Goal: Book appointment/travel/reservation

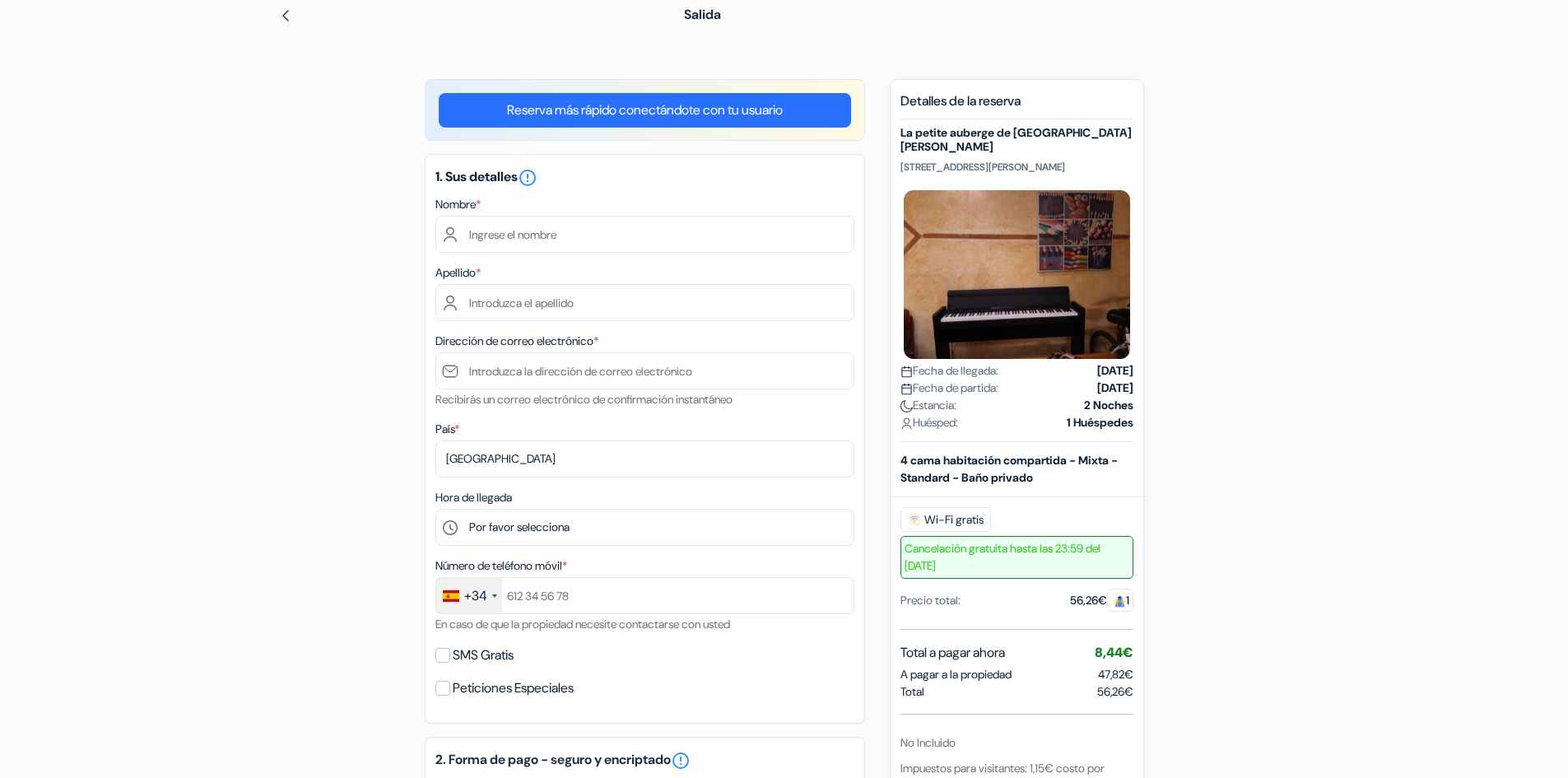
scroll to position [82, 0]
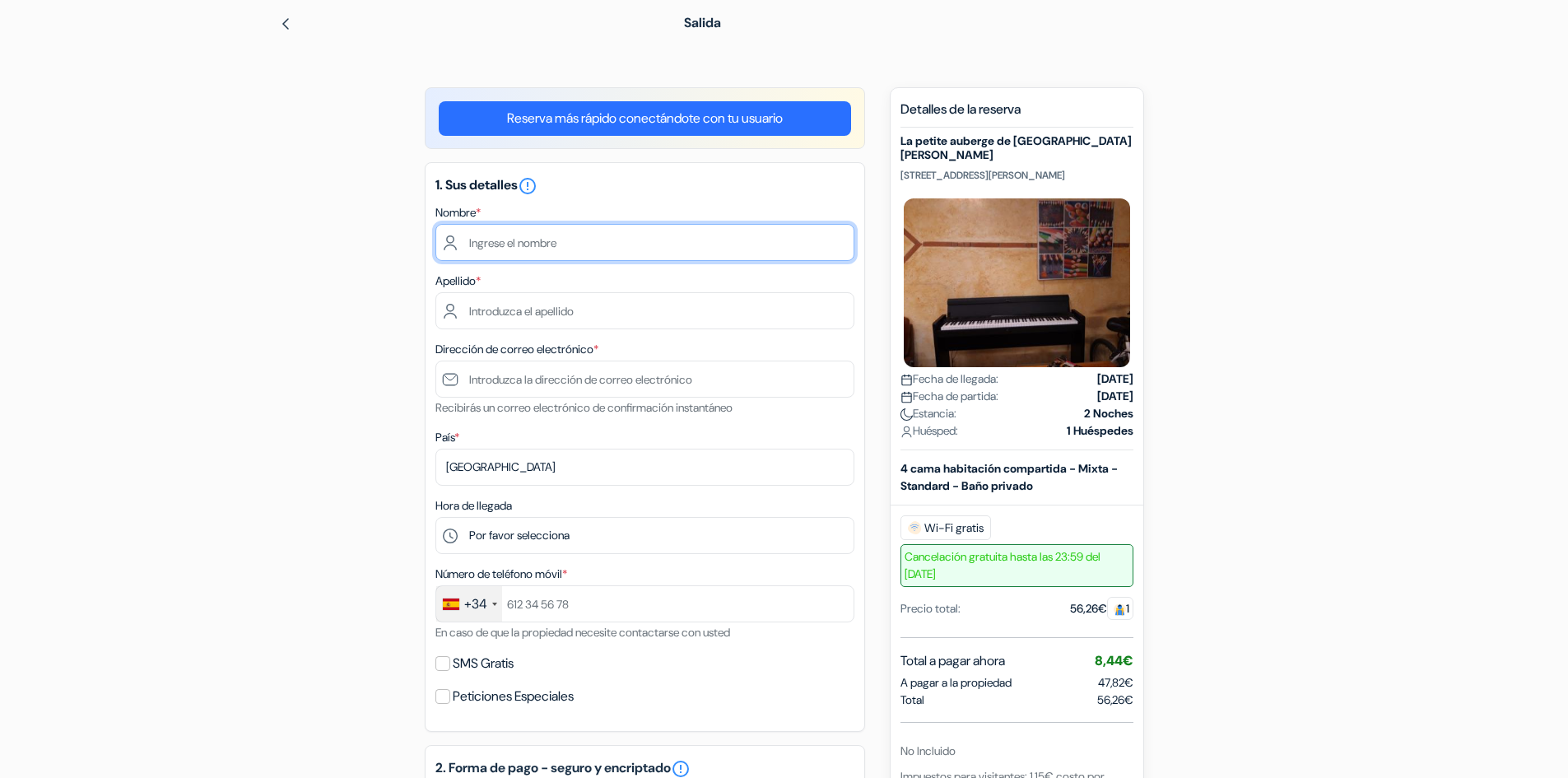
click at [506, 256] on input "text" at bounding box center [644, 242] width 419 height 37
type input "SAMIR"
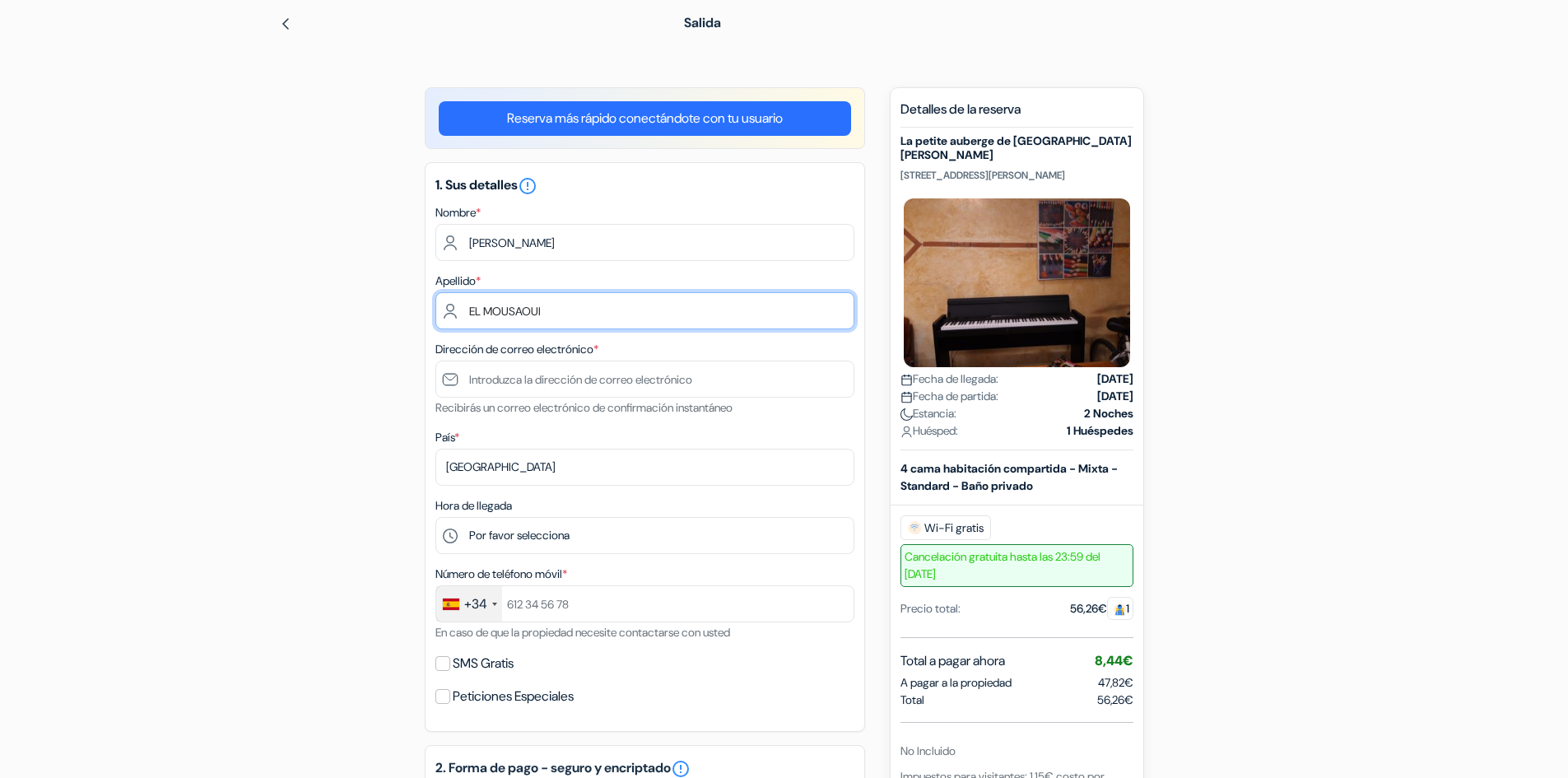
type input "EL MOUSAOUI"
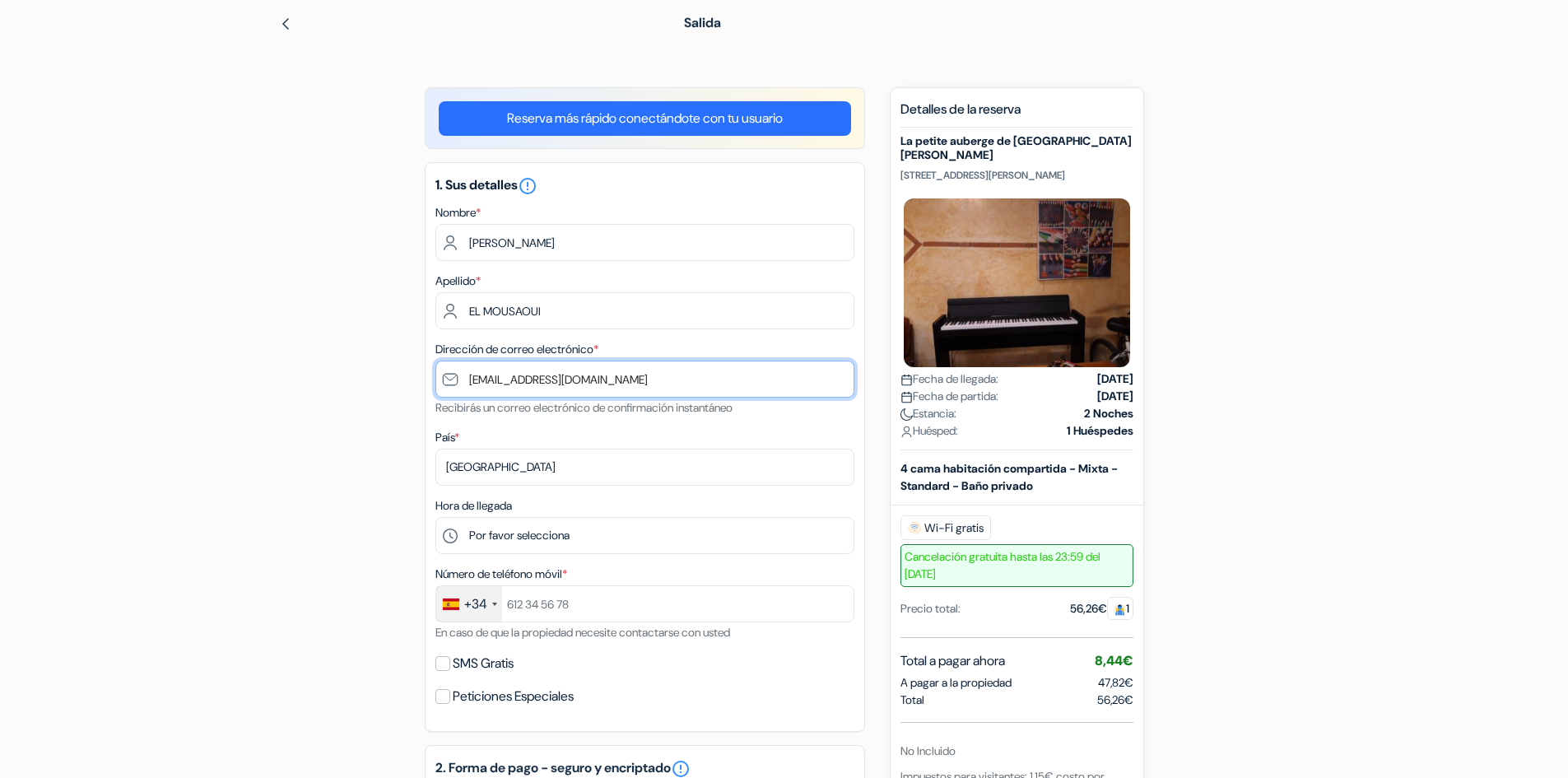
type input "[EMAIL_ADDRESS][DOMAIN_NAME]"
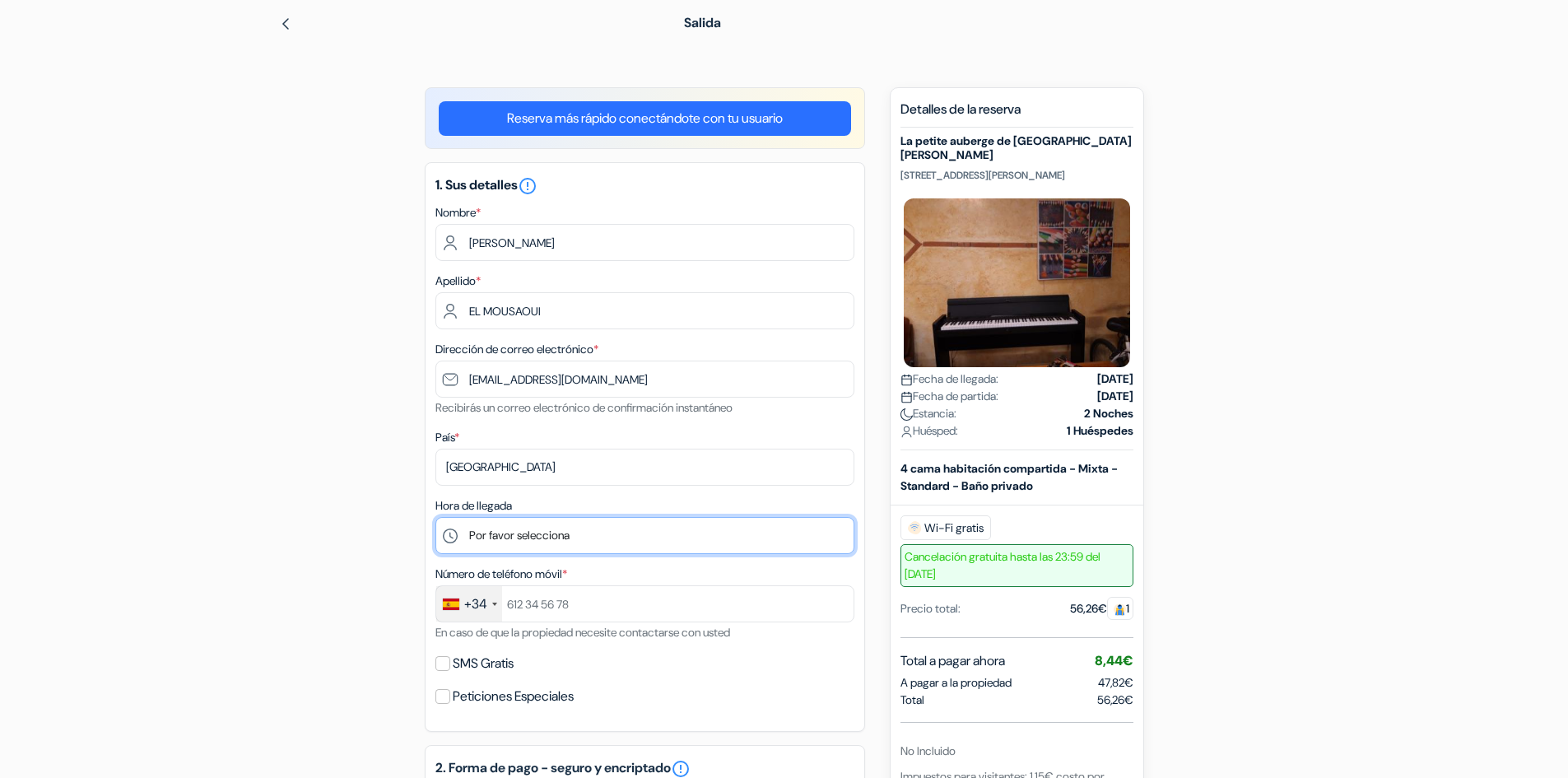
click at [636, 539] on select "Por favor selecciona 1:00 2:00 3:00 4:00 5:00 6:00 7:00 8:00 9:00 10:00 11:00 1…" at bounding box center [644, 536] width 419 height 37
select select "9"
click at [435, 517] on select "Por favor selecciona 1:00 2:00 3:00 4:00 5:00 6:00 7:00 8:00 9:00 10:00 11:00 1…" at bounding box center [644, 536] width 419 height 37
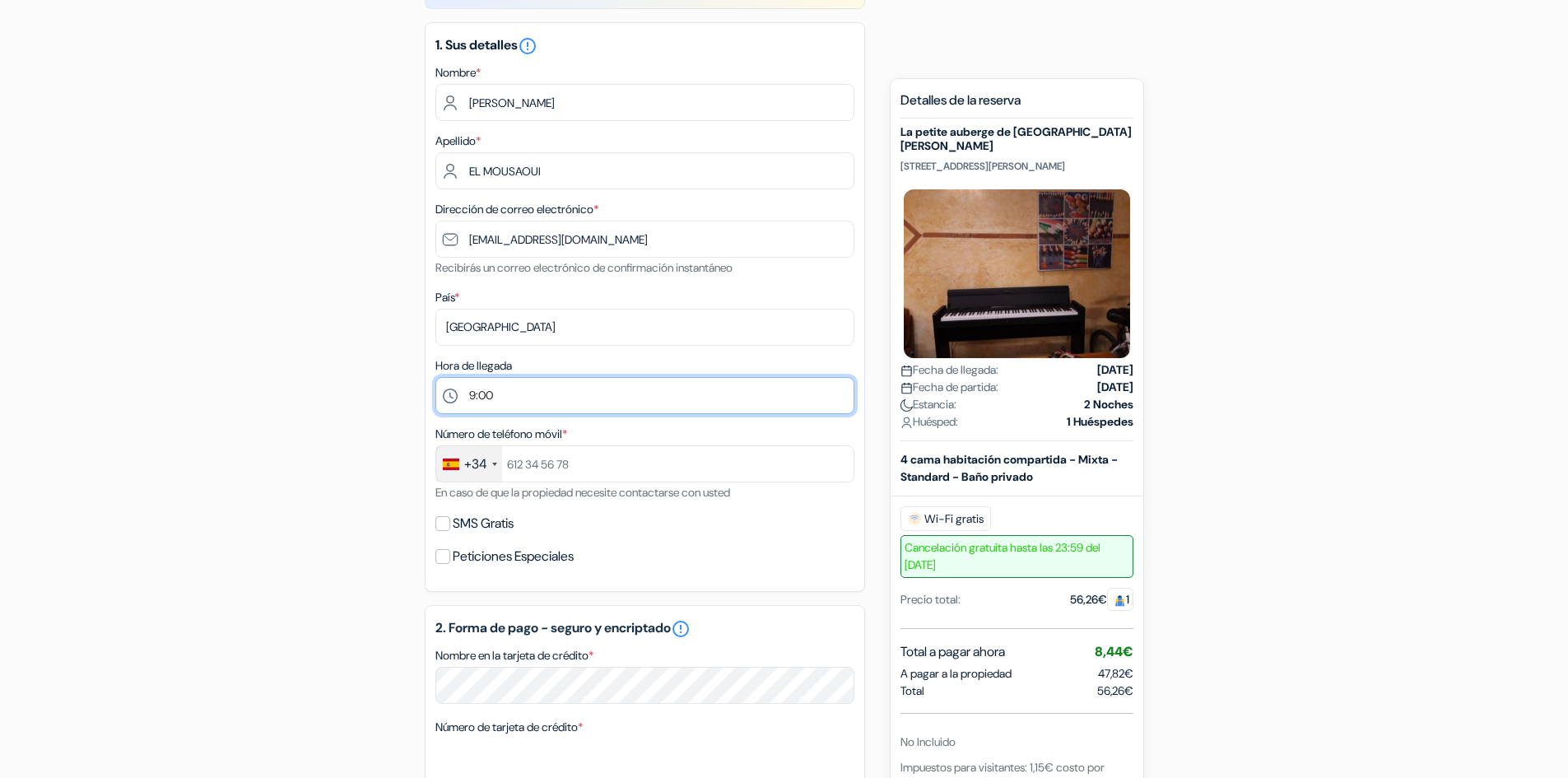
scroll to position [247, 0]
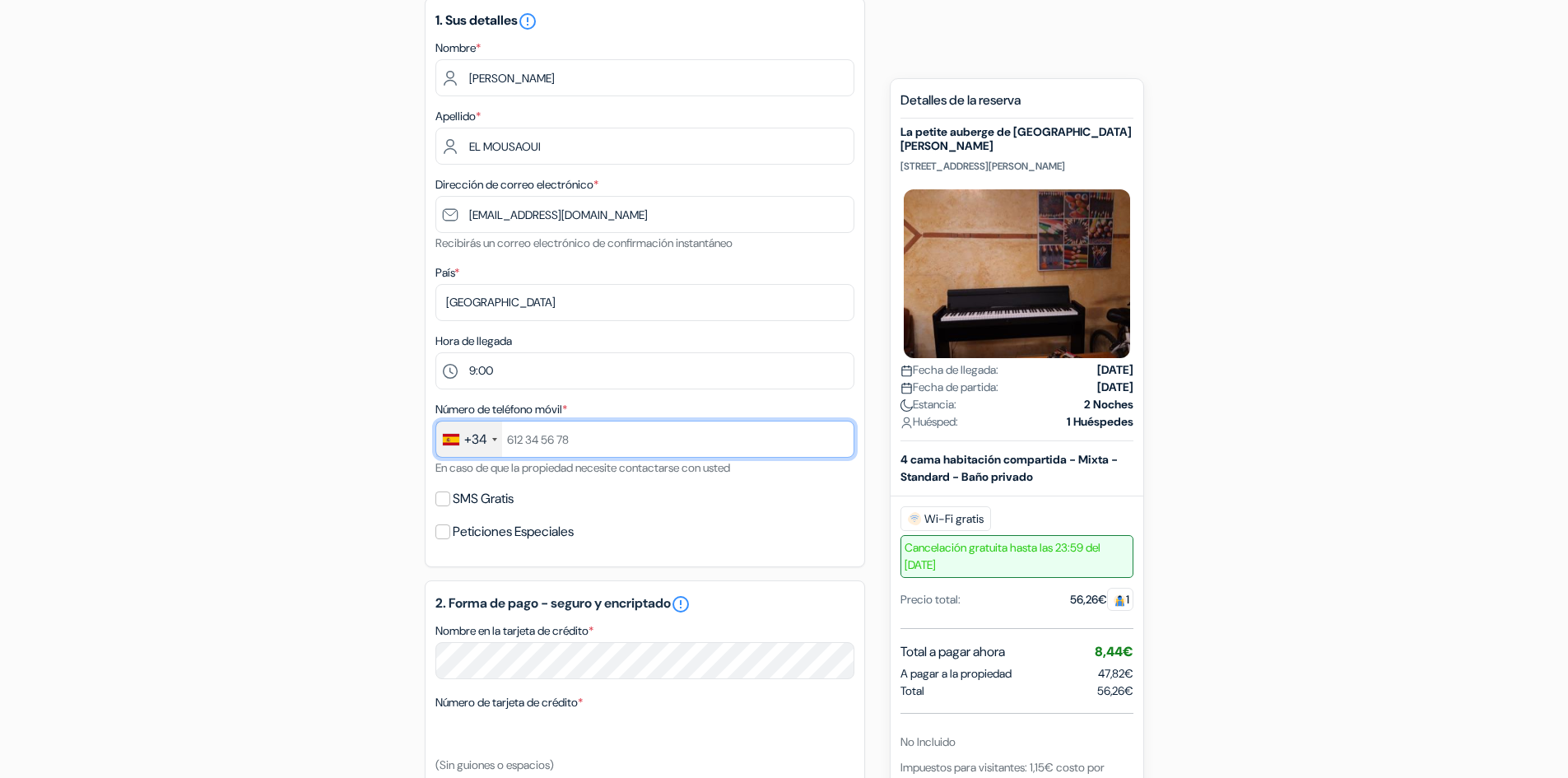
click at [598, 434] on input "text" at bounding box center [644, 440] width 419 height 37
type input "631446852"
click at [246, 458] on div "add_box La petite auberge de Saint-Sernin 17 rue d'Embarthe, Toulouse, Francia …" at bounding box center [784, 596] width 1087 height 1348
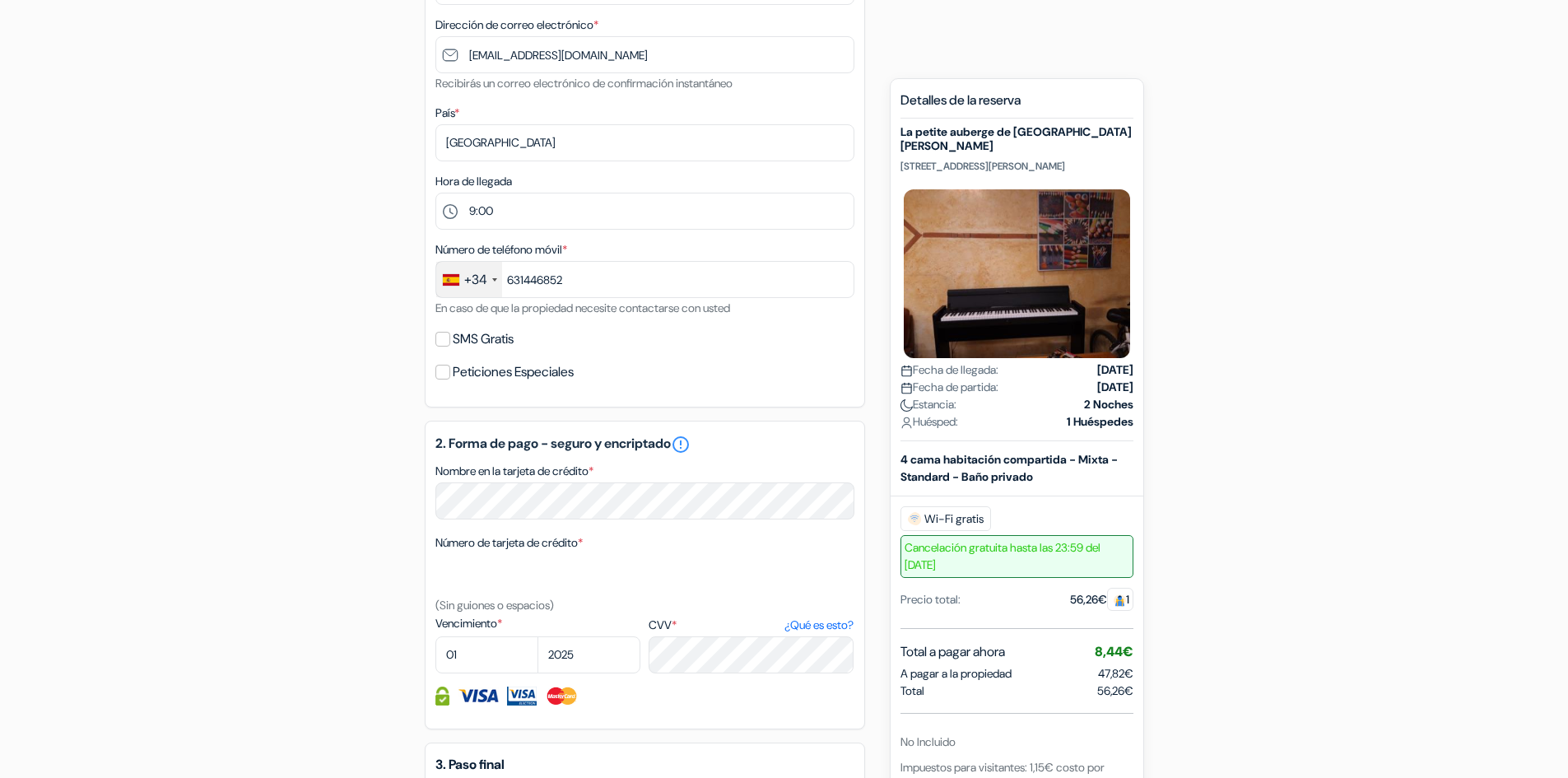
scroll to position [412, 0]
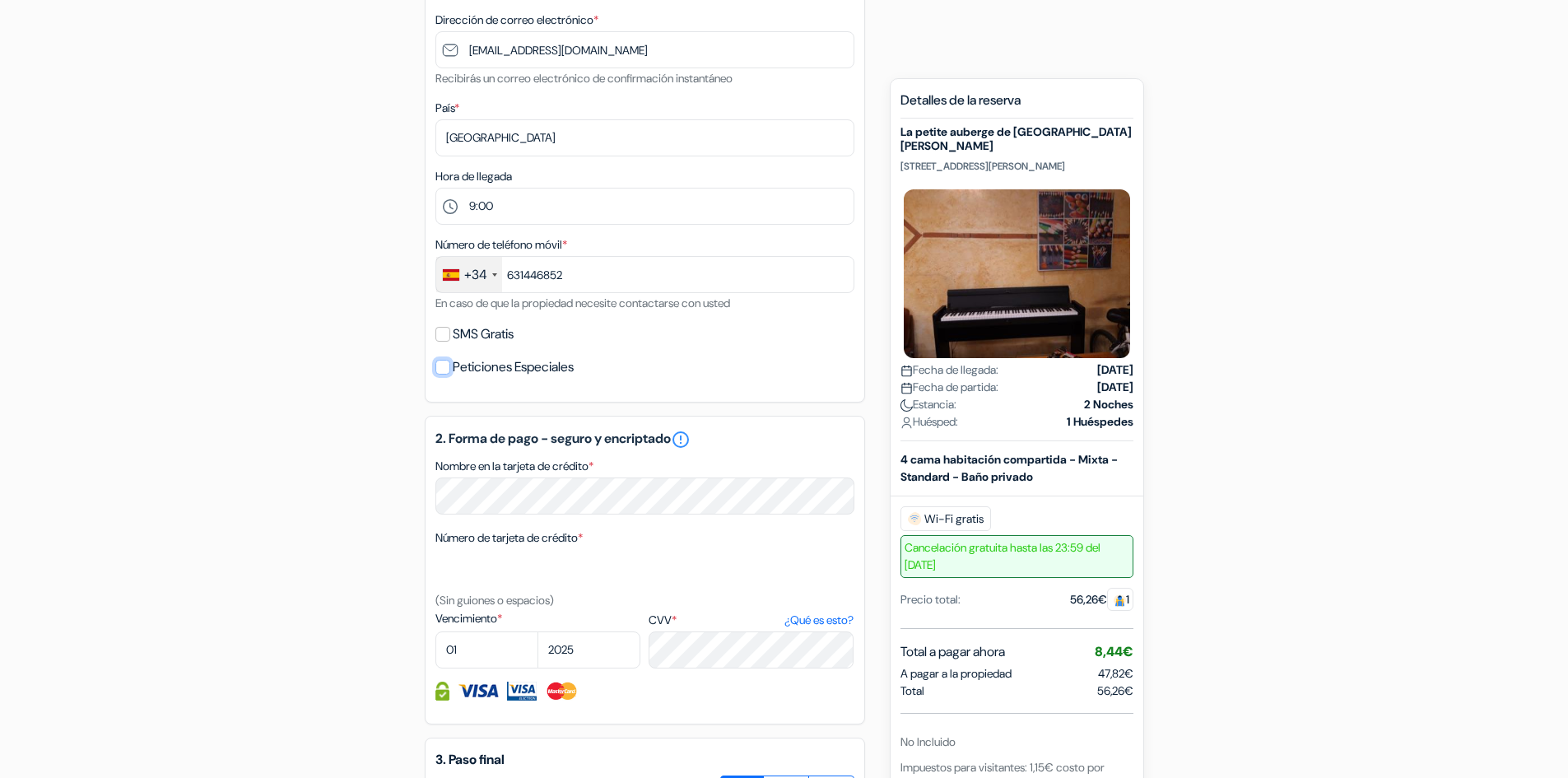
click at [439, 373] on input "Peticiones Especiales" at bounding box center [442, 367] width 15 height 15
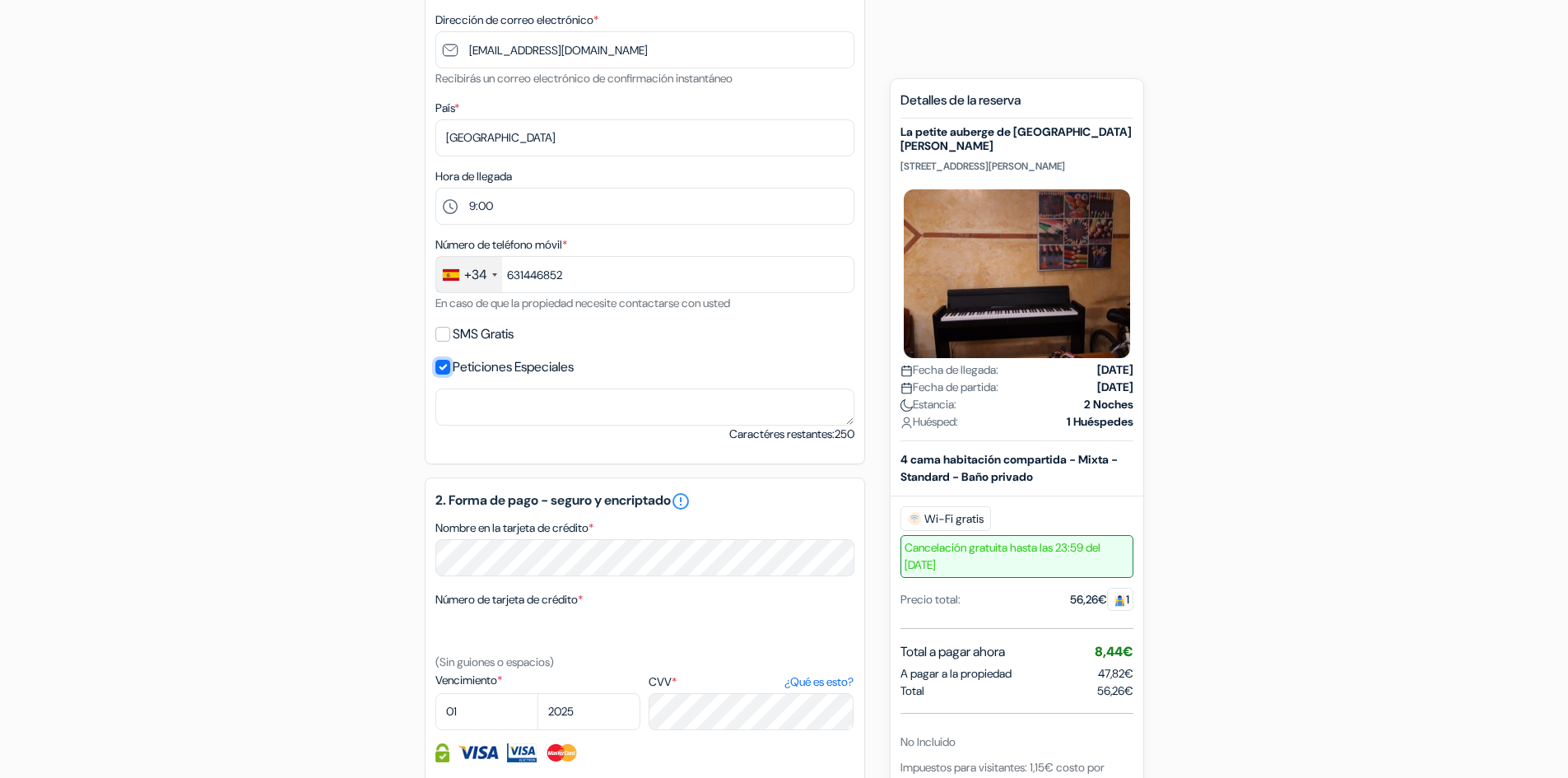
click at [439, 373] on input "Peticiones Especiales" at bounding box center [442, 367] width 15 height 15
checkbox input "false"
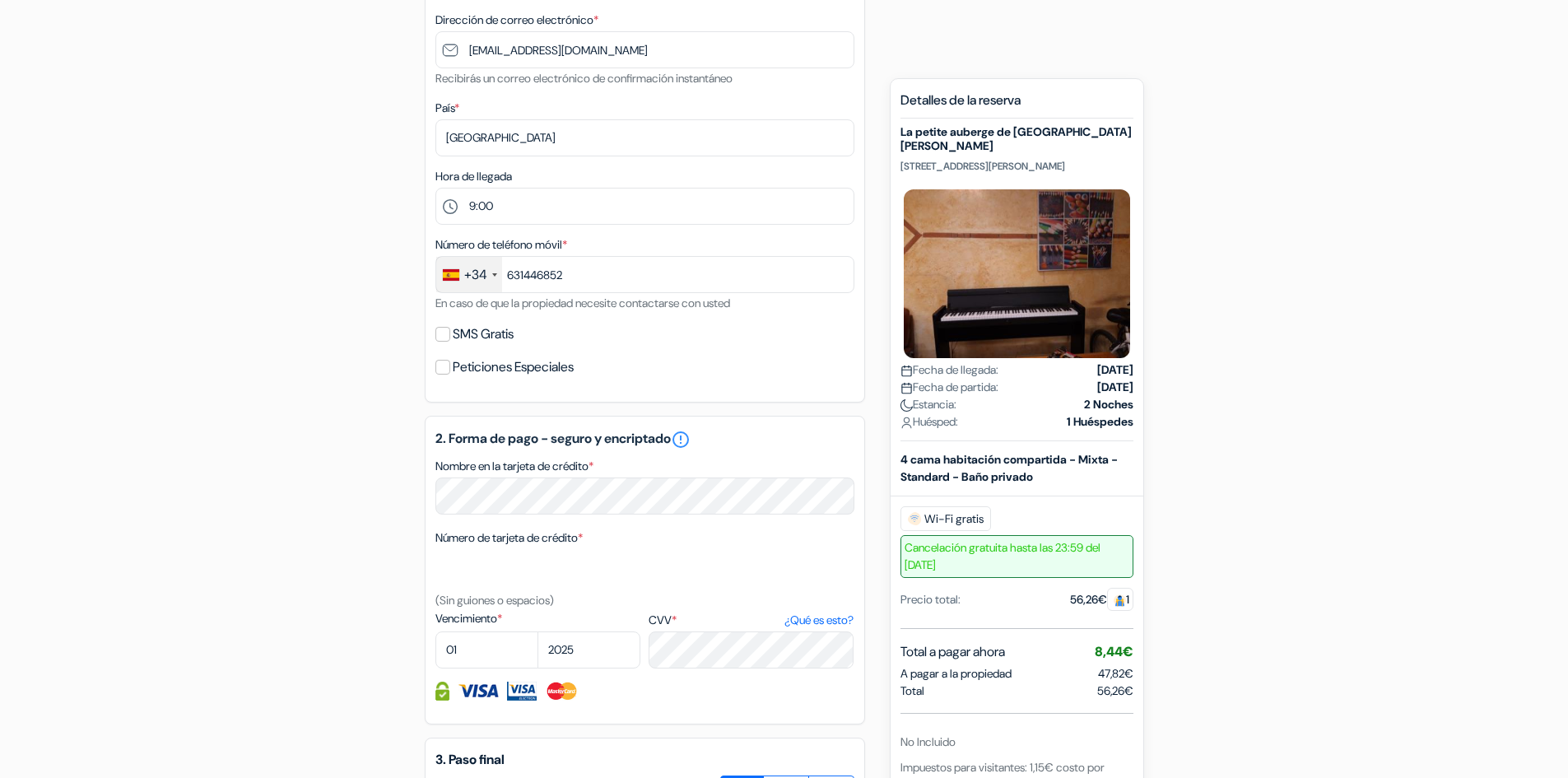
click at [450, 328] on div "SMS Gratis" at bounding box center [644, 335] width 419 height 24
click at [440, 334] on input "SMS Gratis" at bounding box center [442, 334] width 15 height 15
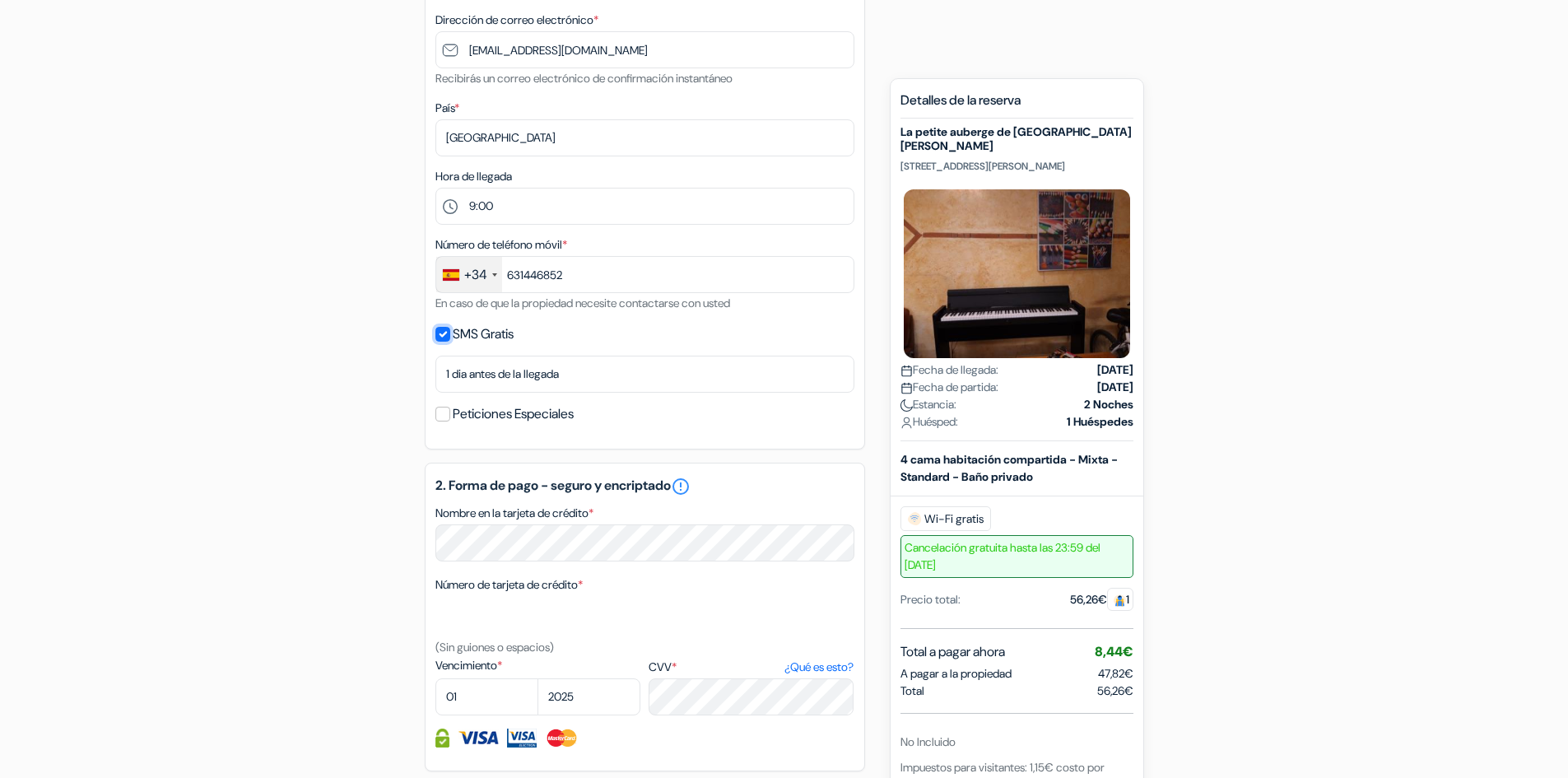
click at [440, 334] on input "SMS Gratis" at bounding box center [442, 334] width 15 height 15
checkbox input "false"
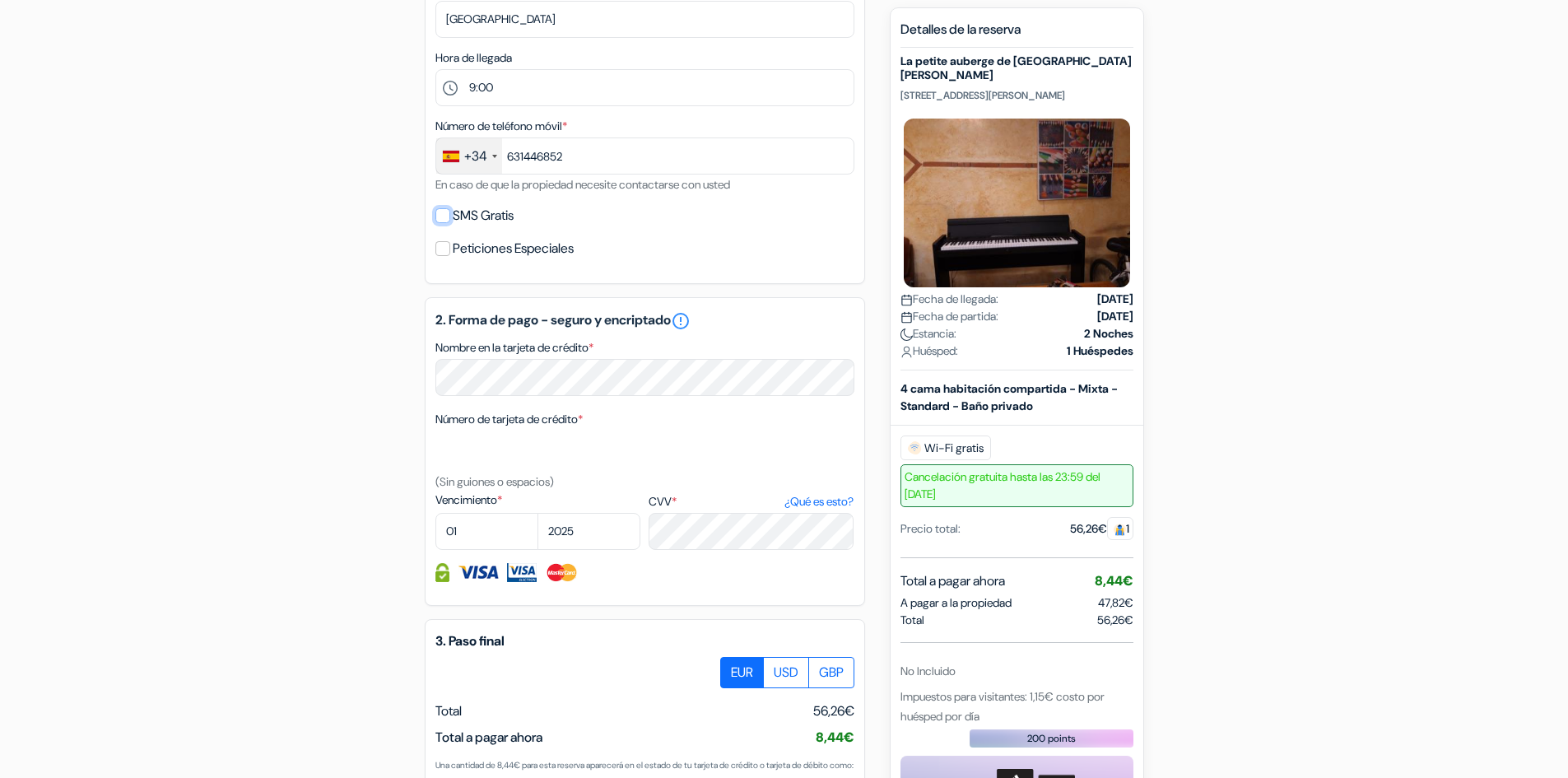
scroll to position [577, 0]
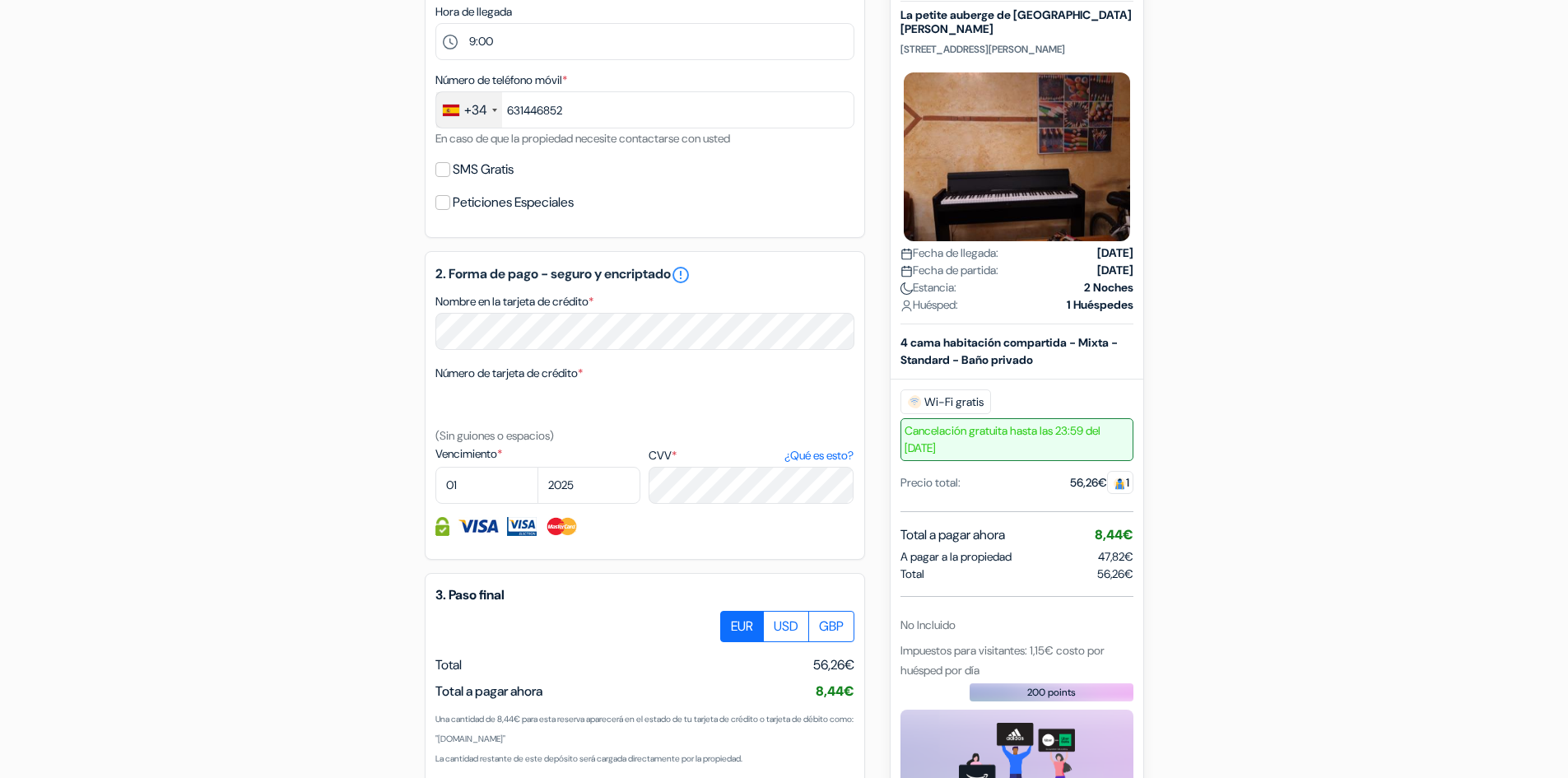
click at [385, 371] on div "add_box La petite auberge de Saint-Sernin 17 rue d'Embarthe, Toulouse, Francia …" at bounding box center [784, 267] width 1087 height 1348
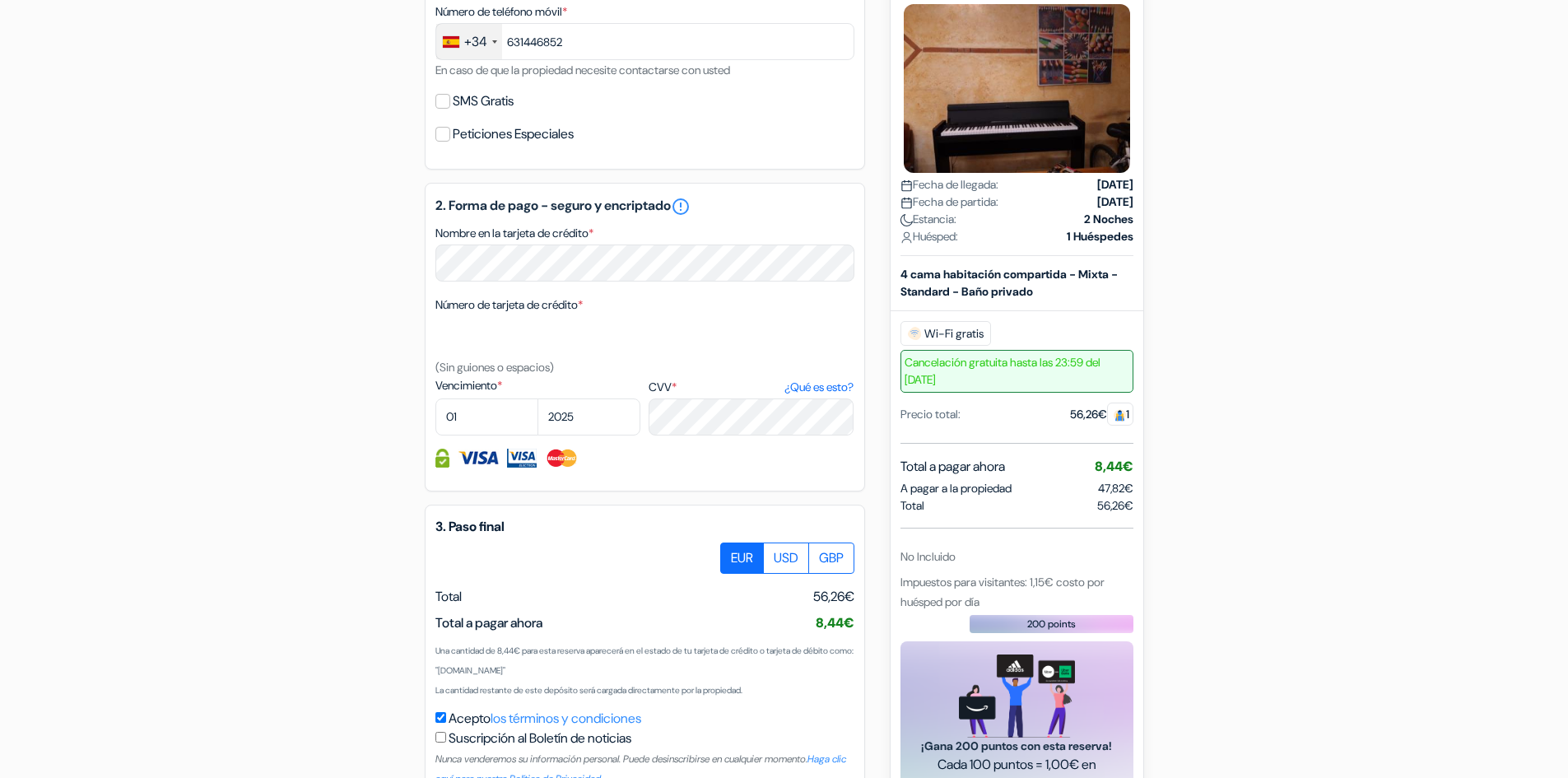
scroll to position [592, 0]
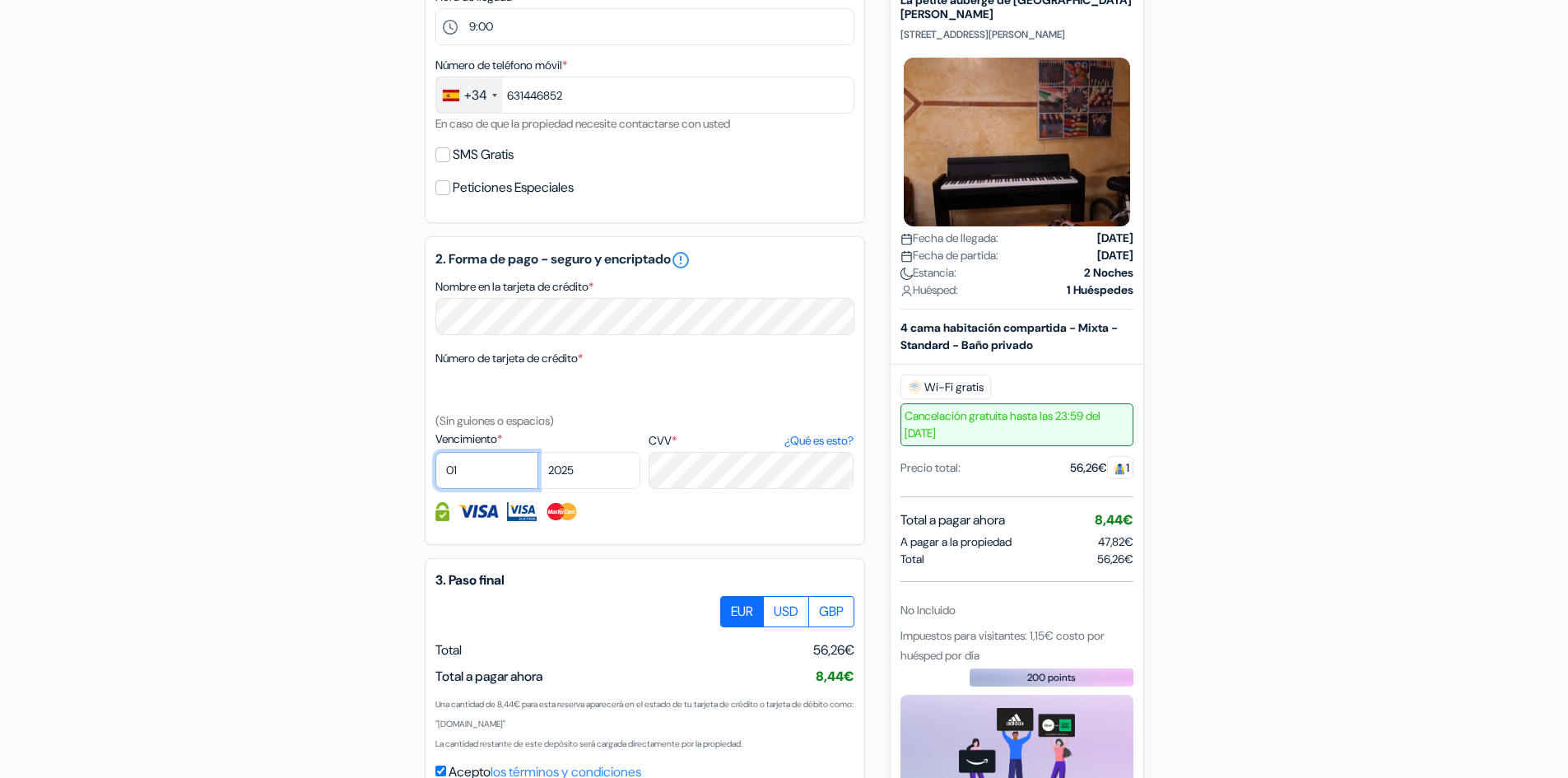
select select "05"
select select "2030"
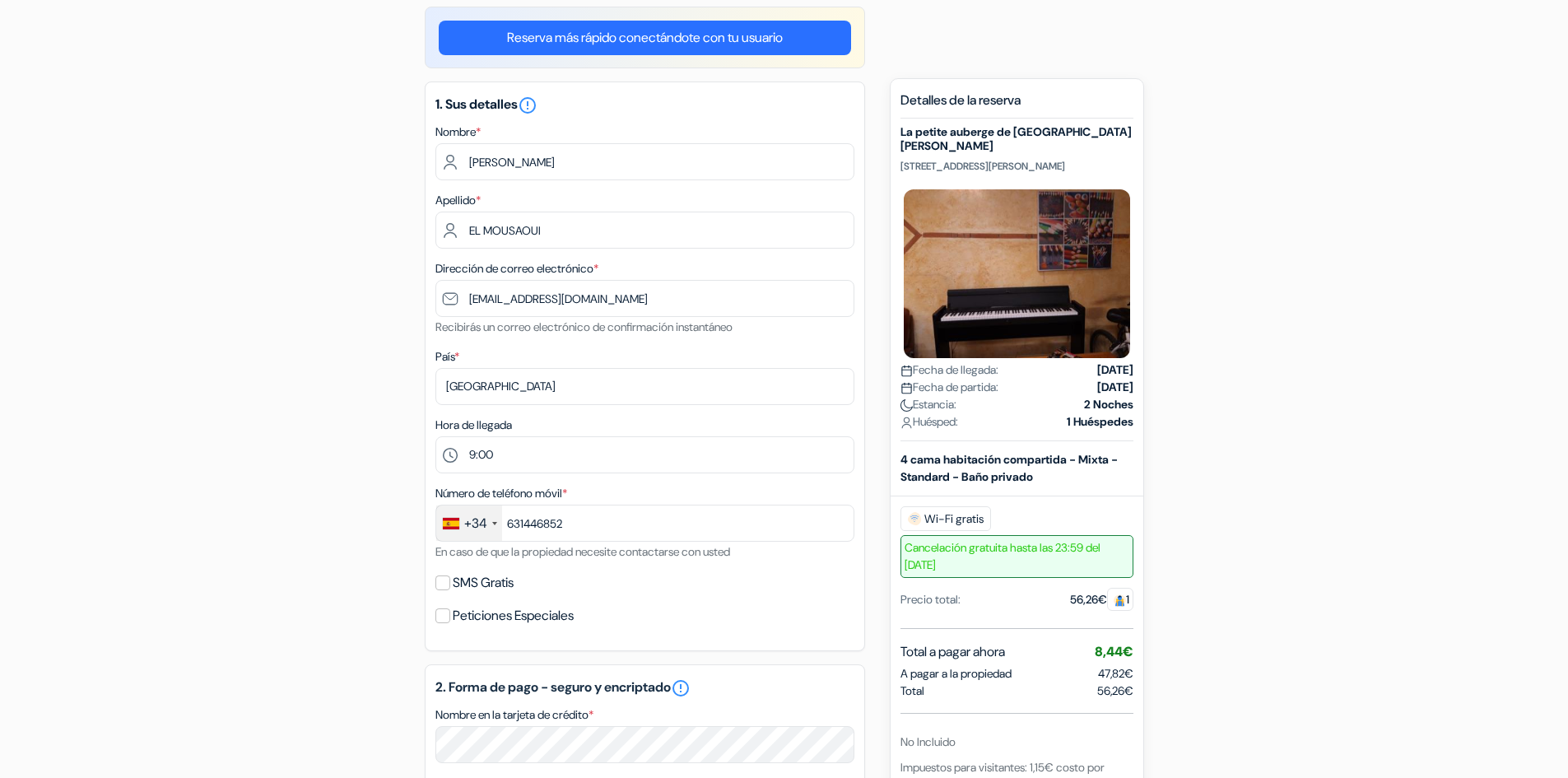
scroll to position [15, 0]
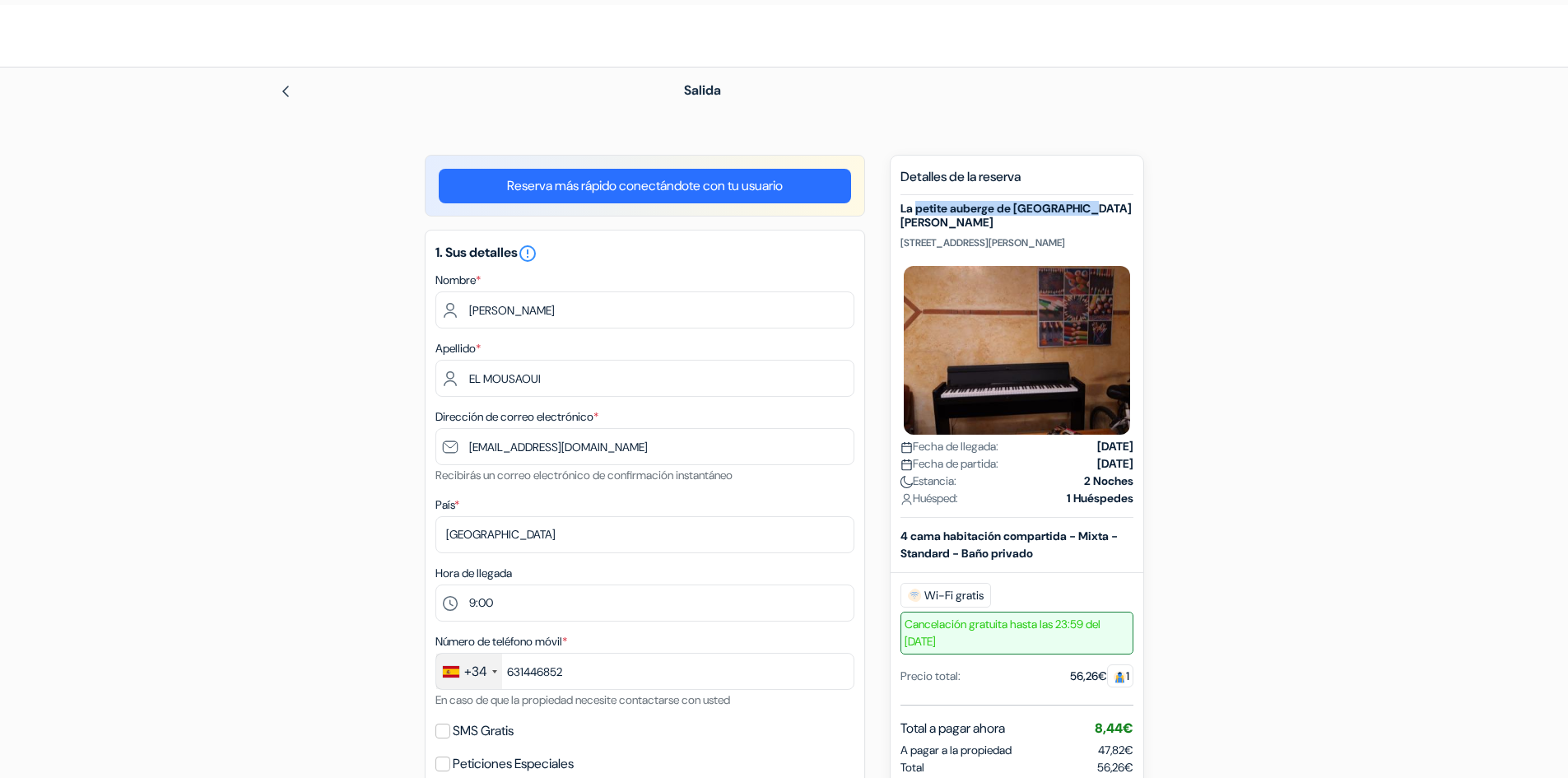
drag, startPoint x: 917, startPoint y: 208, endPoint x: 1191, endPoint y: 192, distance: 274.5
click at [1105, 204] on h5 "La petite auberge de [GEOGRAPHIC_DATA]" at bounding box center [1018, 216] width 233 height 28
copy h5 "petite auberge de Saint-Sernin"
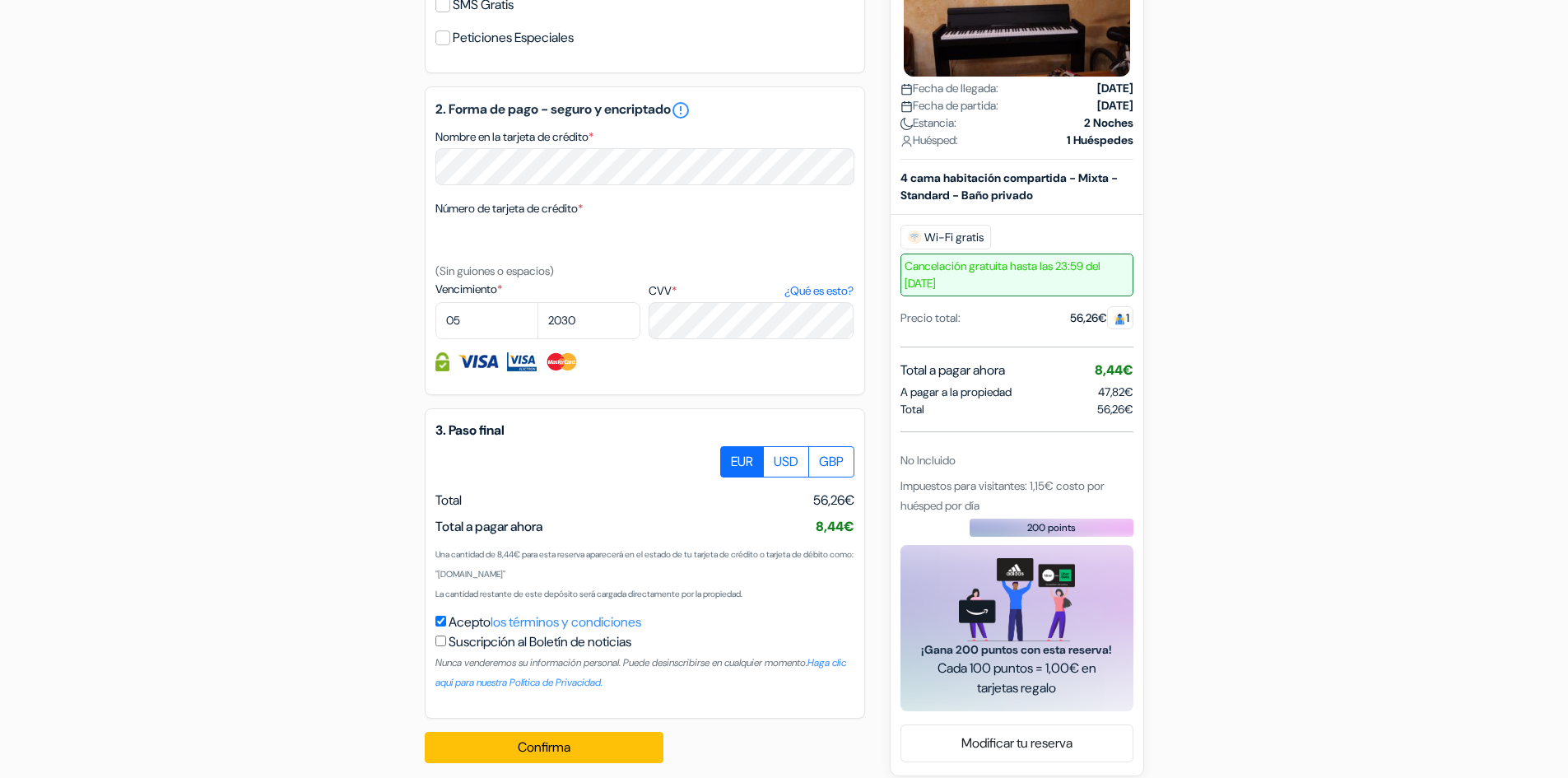
scroll to position [756, 0]
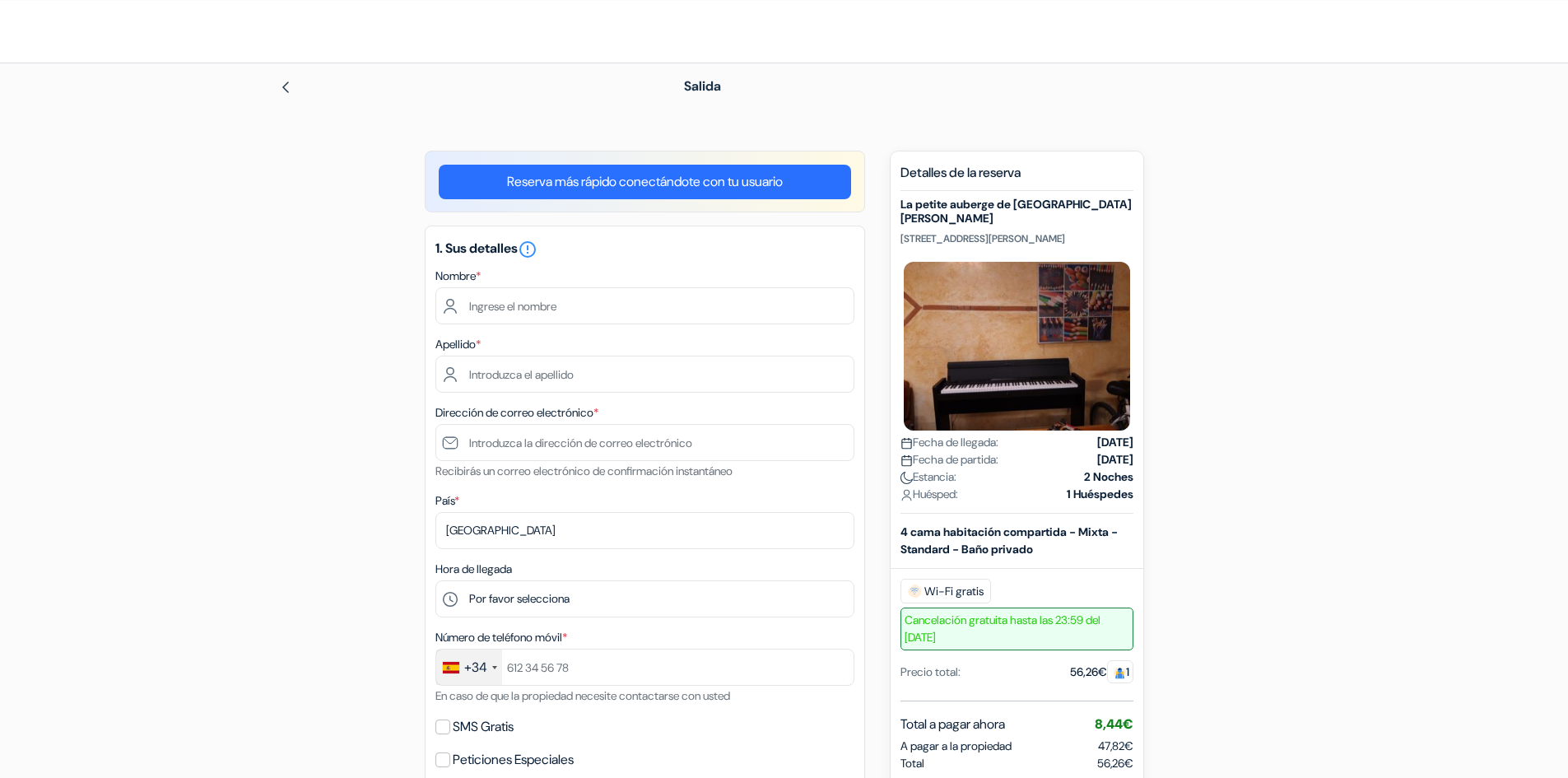
scroll to position [15, 0]
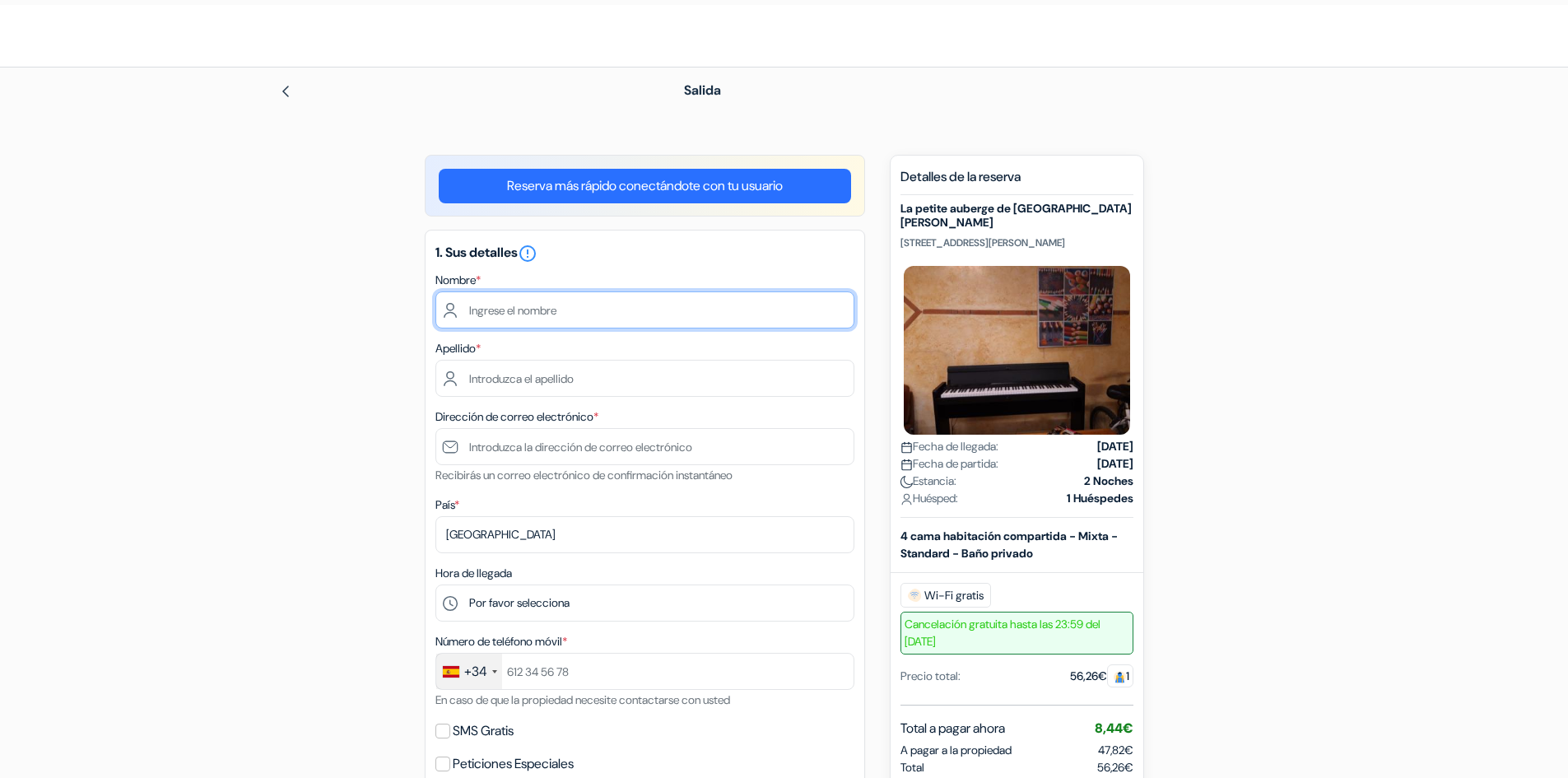
click at [639, 299] on input "text" at bounding box center [644, 310] width 419 height 37
type input "Samir"
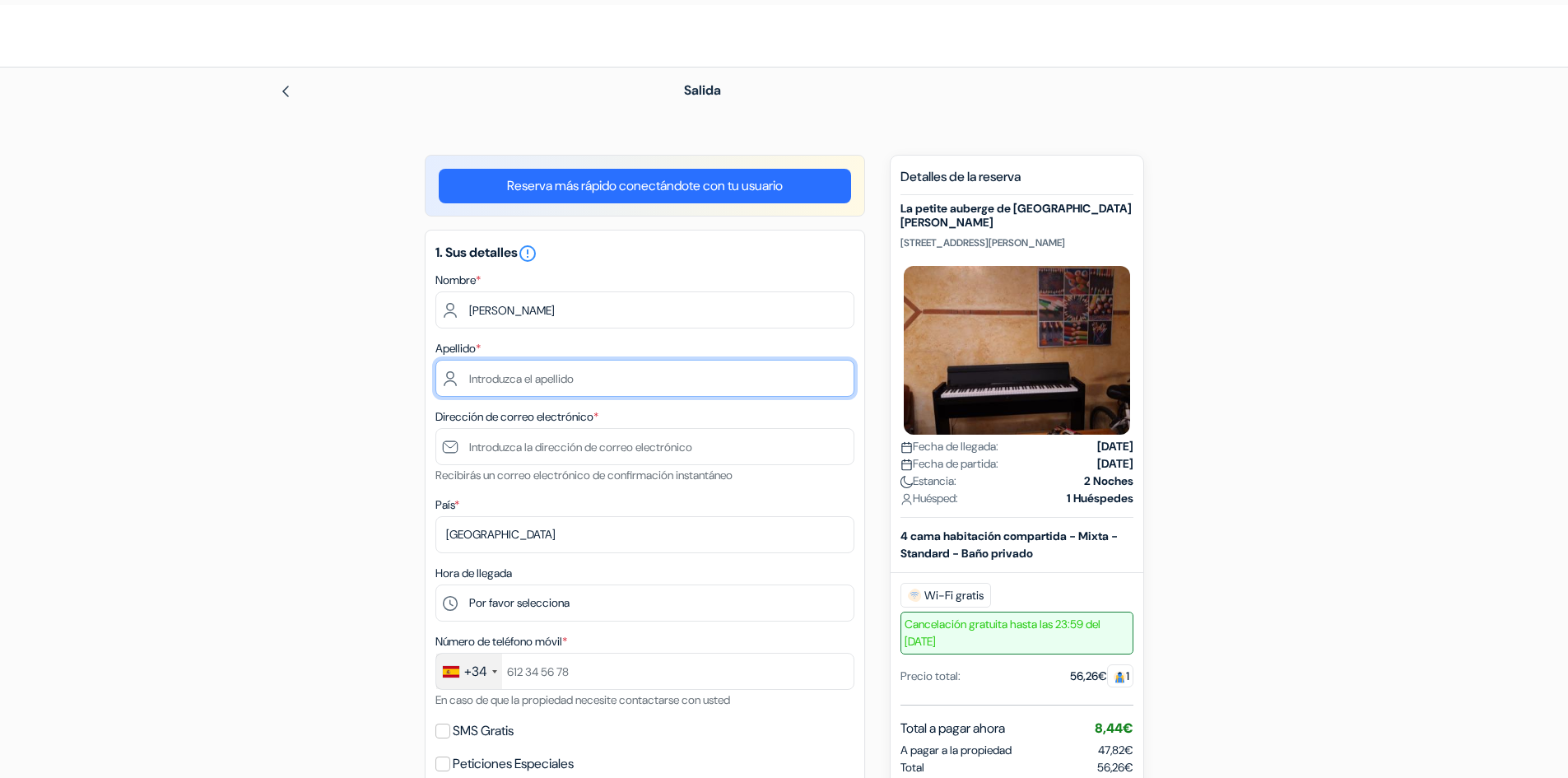
type input "El Mousaoui"
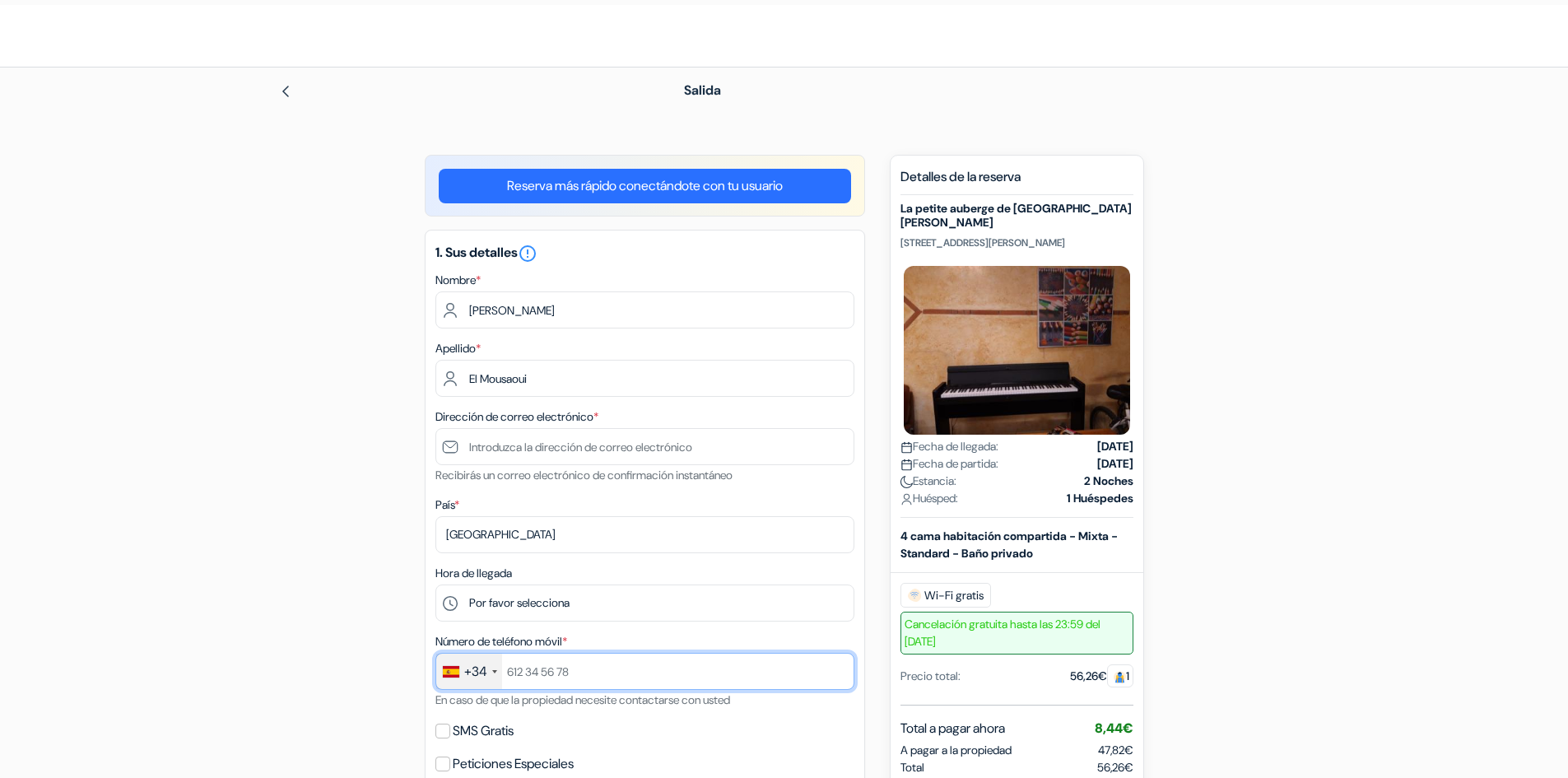
type input "631446852"
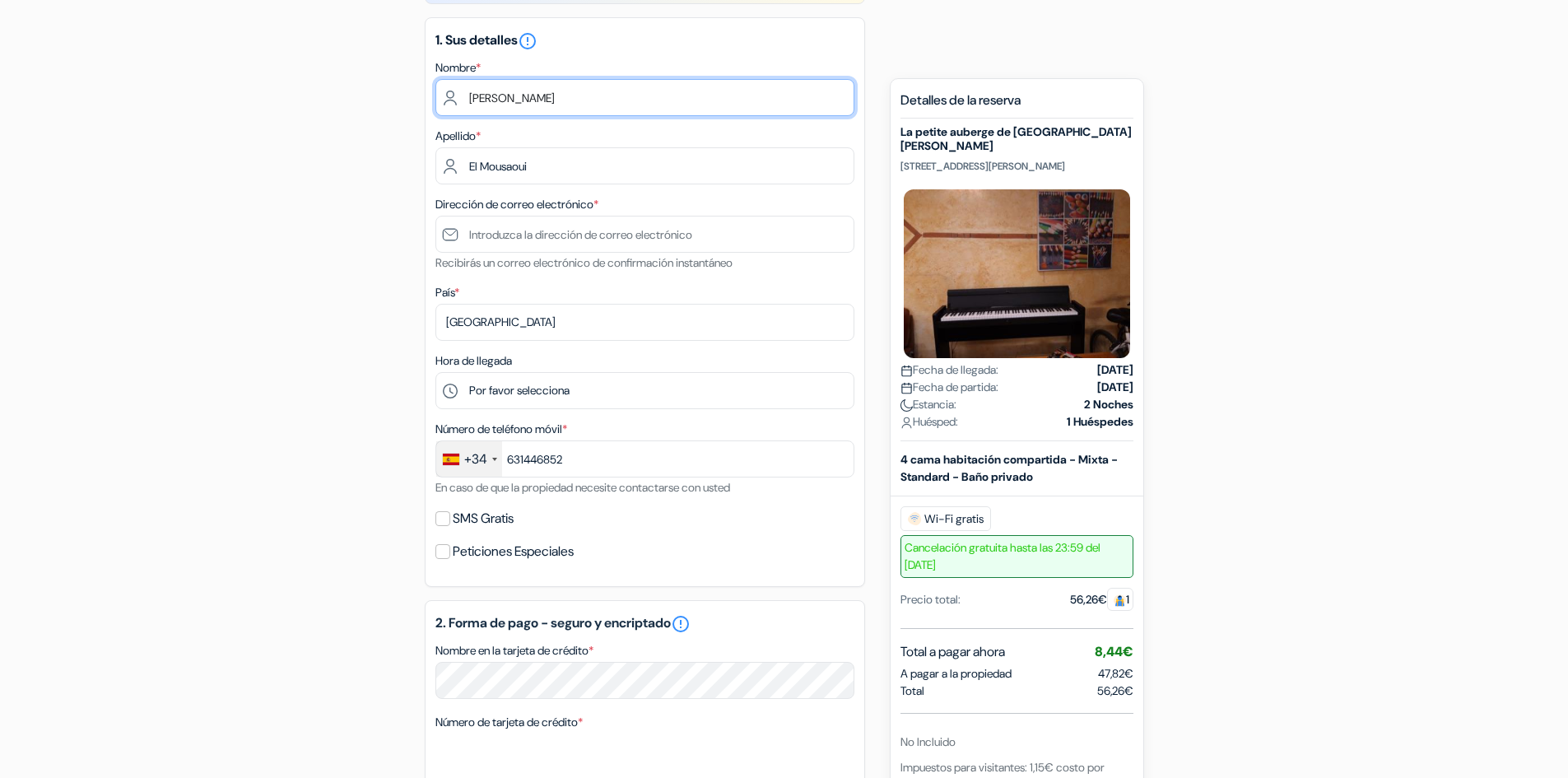
scroll to position [262, 0]
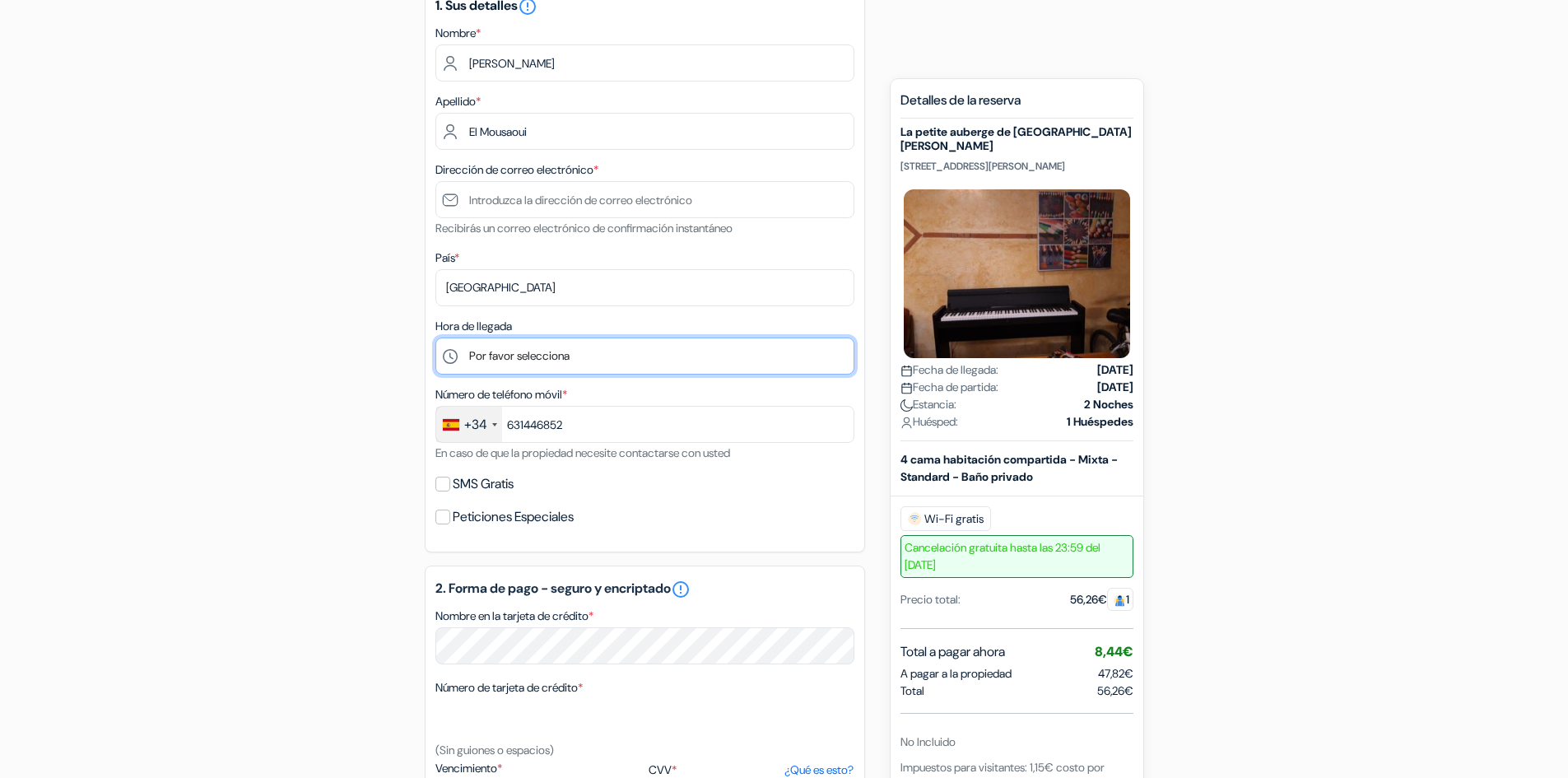
click at [548, 352] on select "Por favor selecciona 1:00 2:00 3:00 4:00 5:00 6:00 7:00 8:00 9:00 10:00 11:00 1…" at bounding box center [644, 356] width 419 height 37
select select "9"
click at [435, 337] on select "Por favor selecciona 1:00 2:00 3:00 4:00 5:00 6:00 7:00 8:00 9:00 10:00 11:00 1…" at bounding box center [644, 356] width 419 height 37
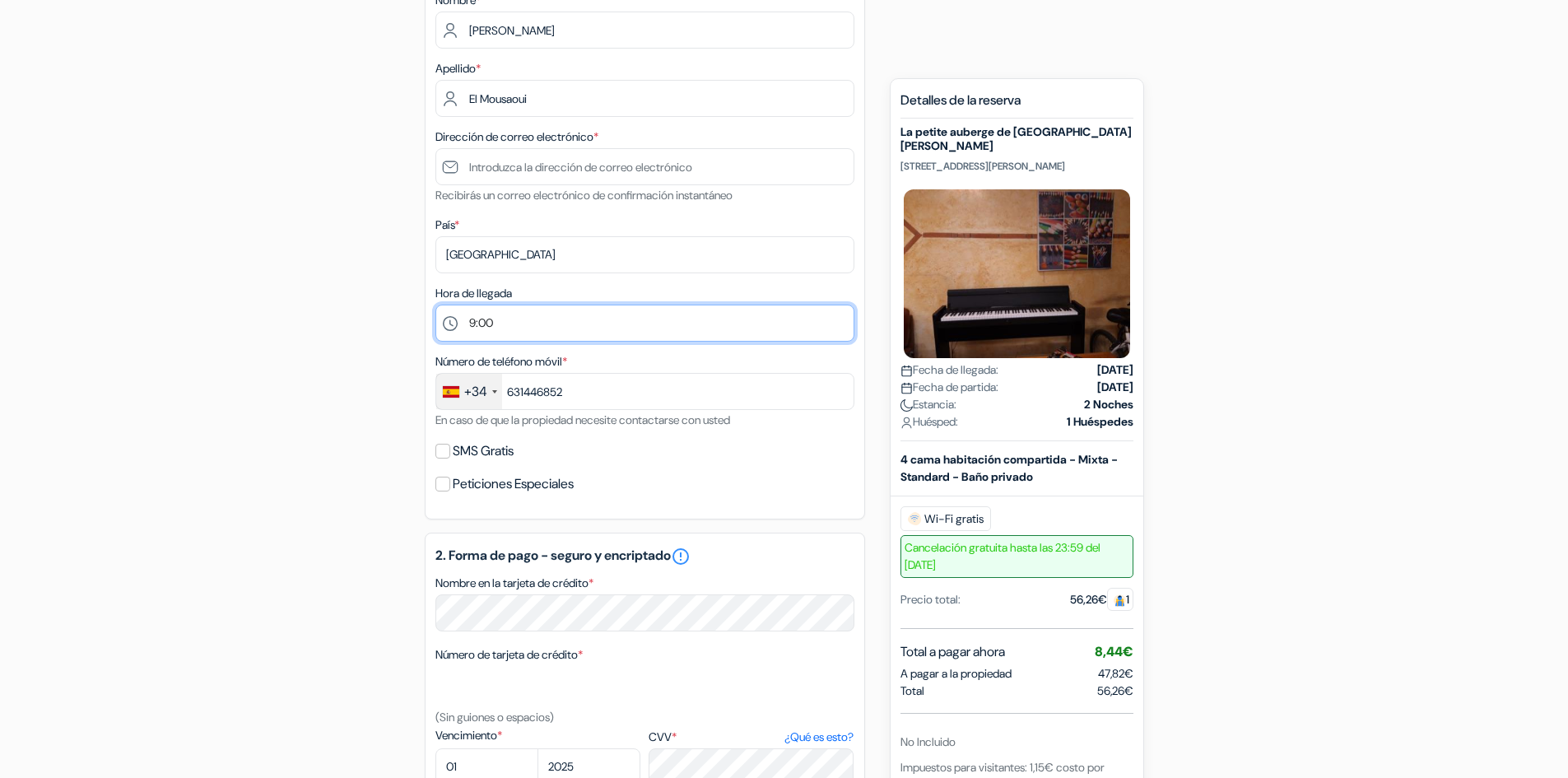
scroll to position [427, 0]
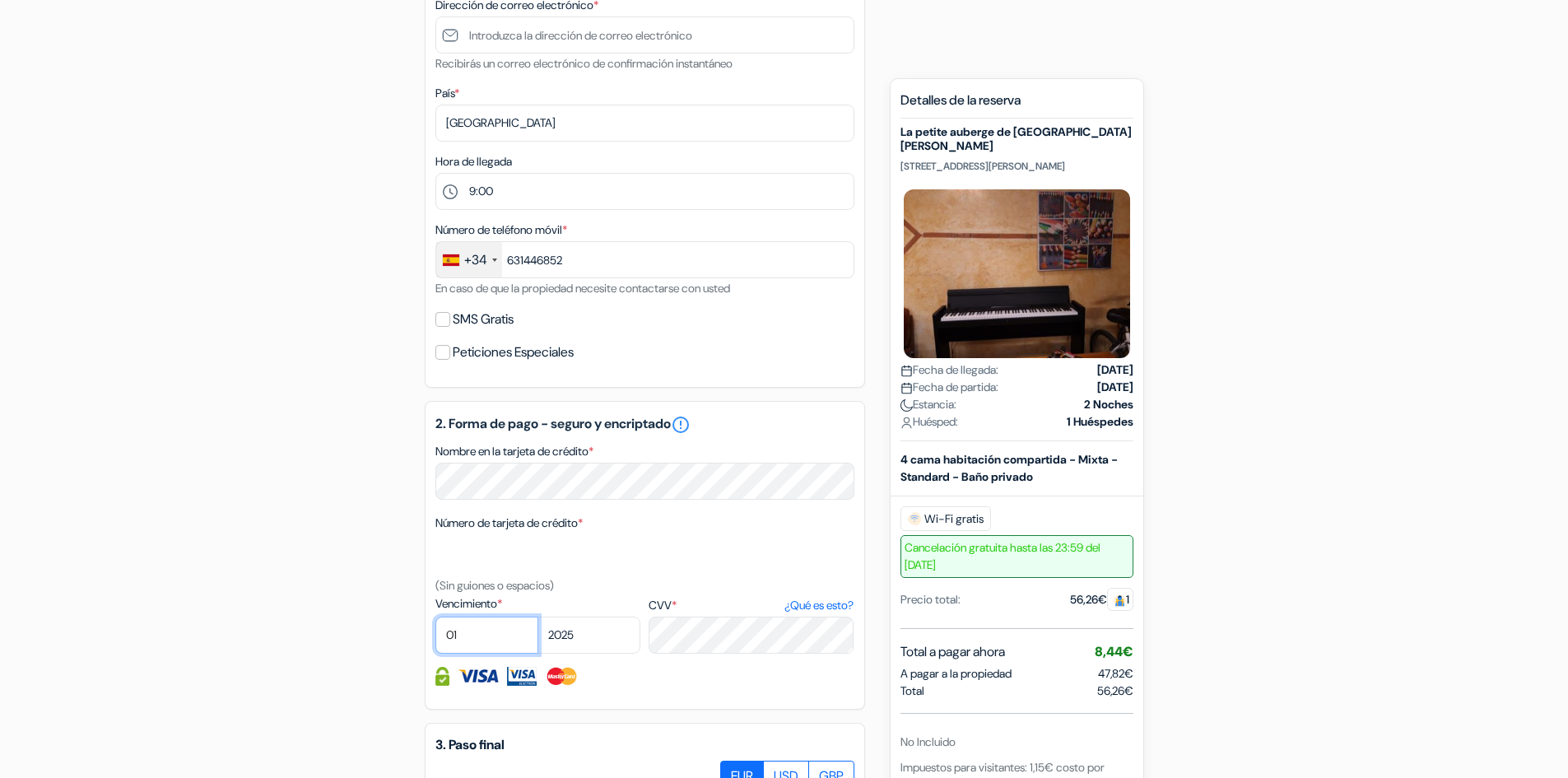
select select "05"
select select "2030"
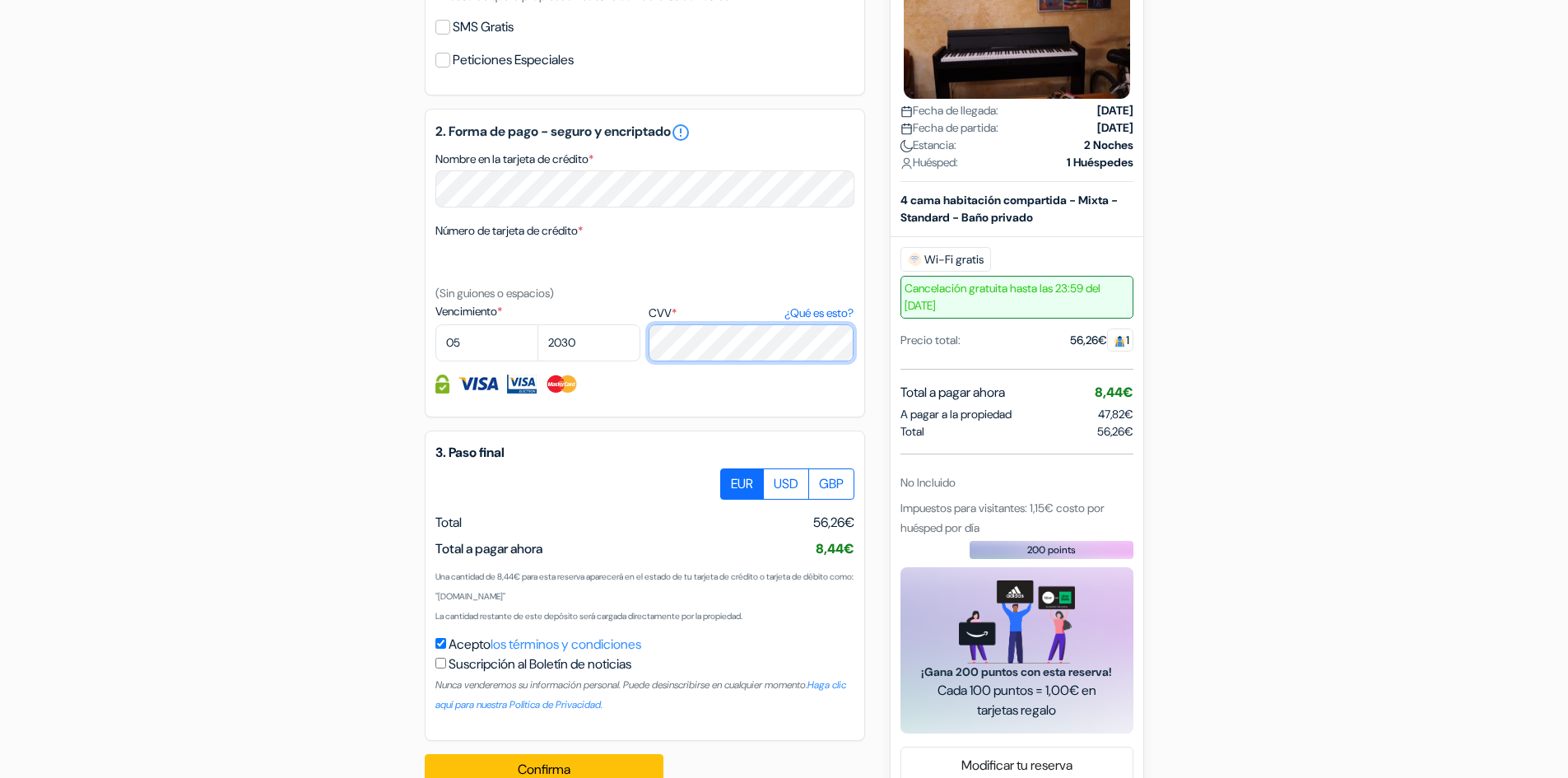
scroll to position [756, 0]
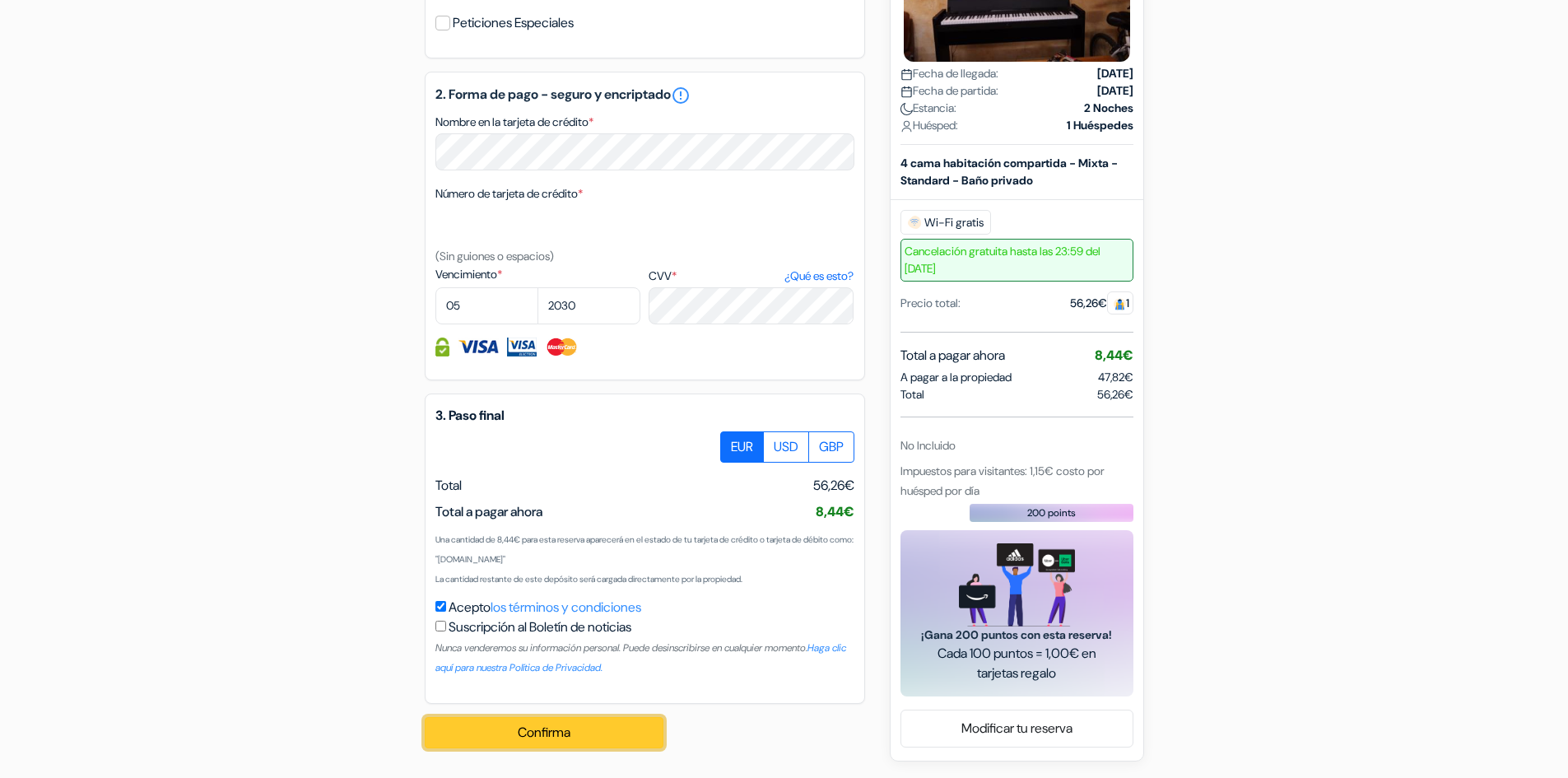
click at [593, 725] on button "Confirma Loading..." at bounding box center [543, 733] width 238 height 31
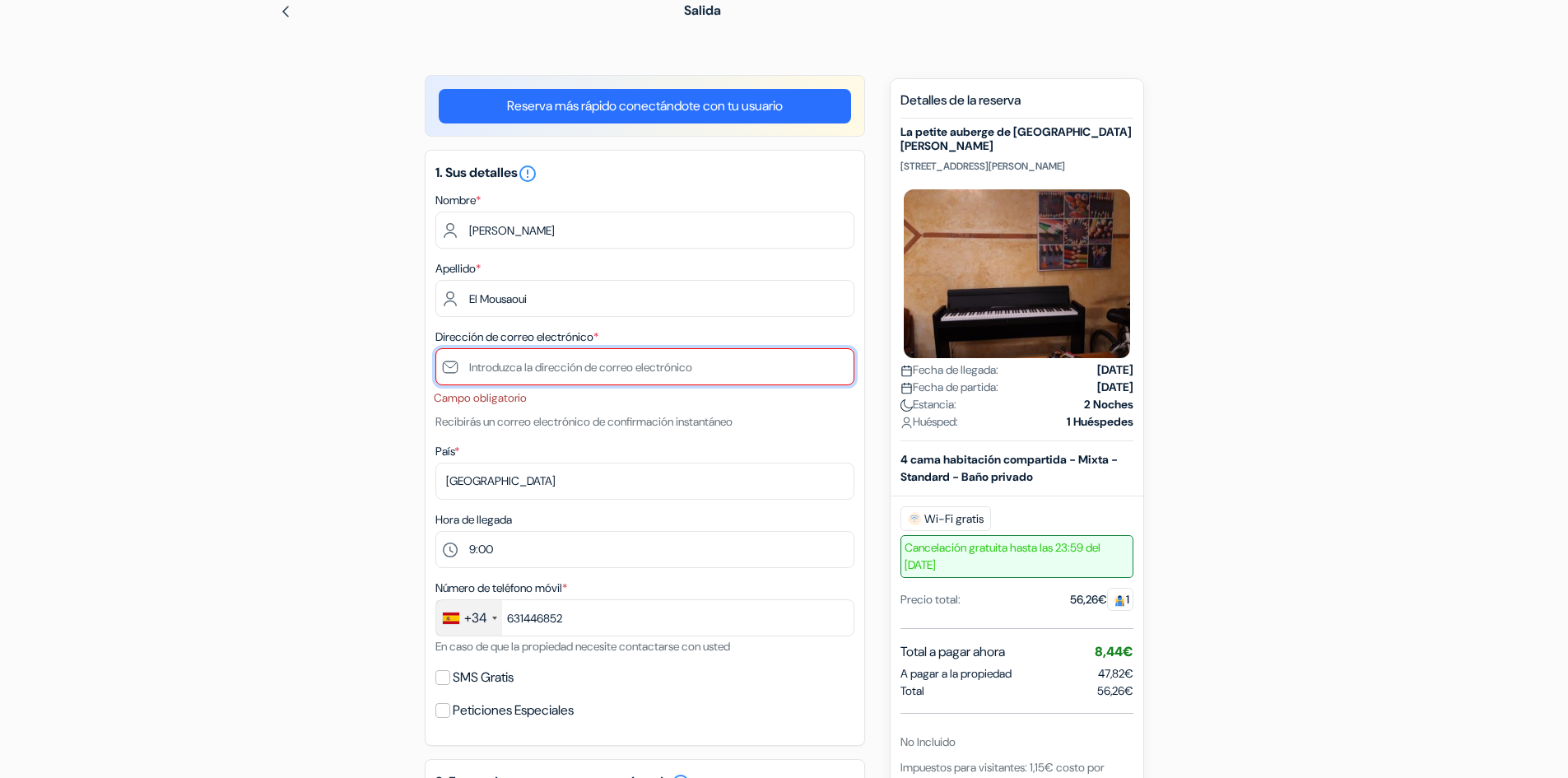
scroll to position [73, 0]
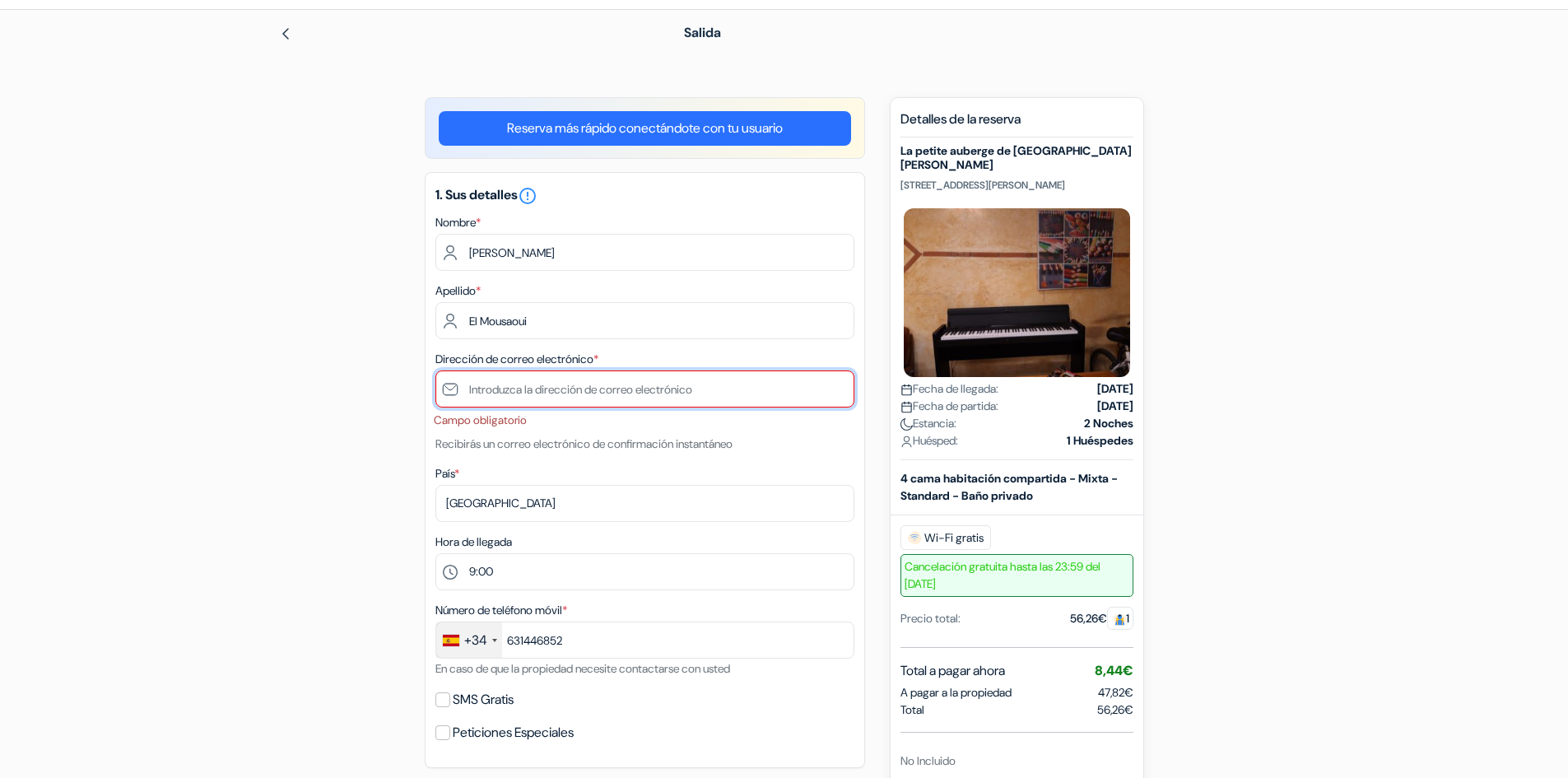
click at [551, 378] on input "text" at bounding box center [644, 389] width 419 height 37
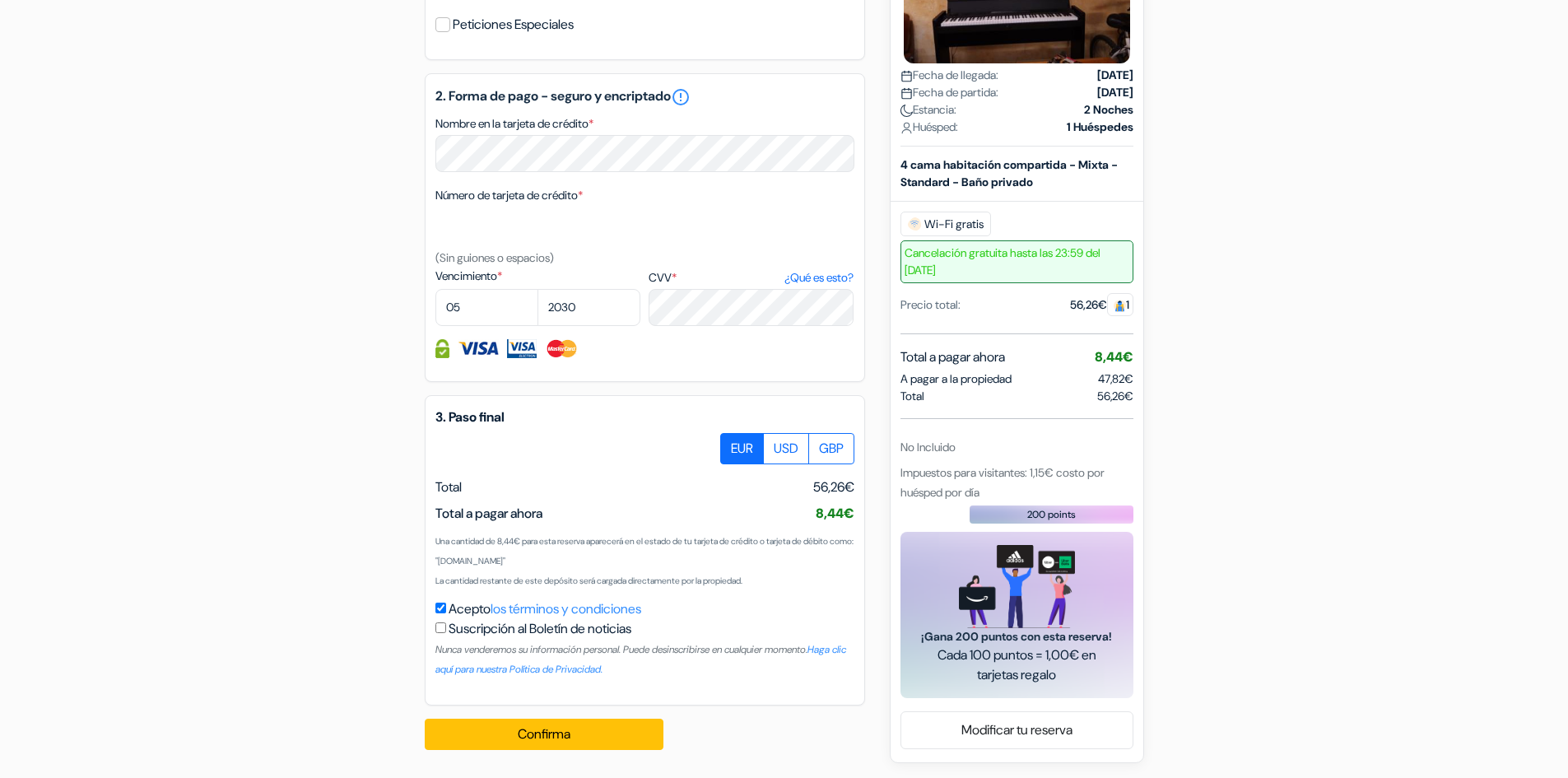
scroll to position [761, 0]
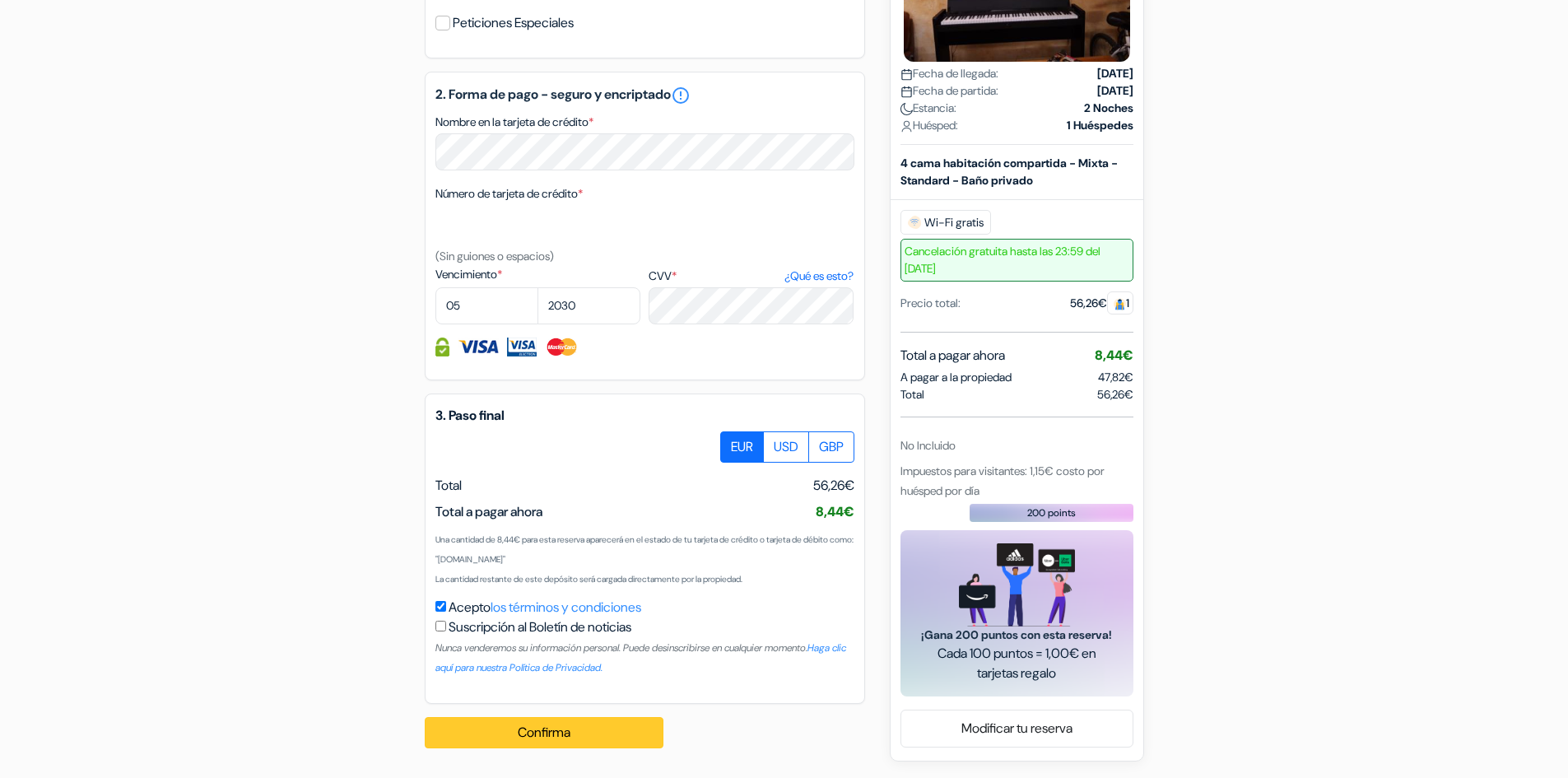
type input "[EMAIL_ADDRESS][DOMAIN_NAME]"
click at [587, 746] on button "Confirma Loading..." at bounding box center [543, 733] width 238 height 31
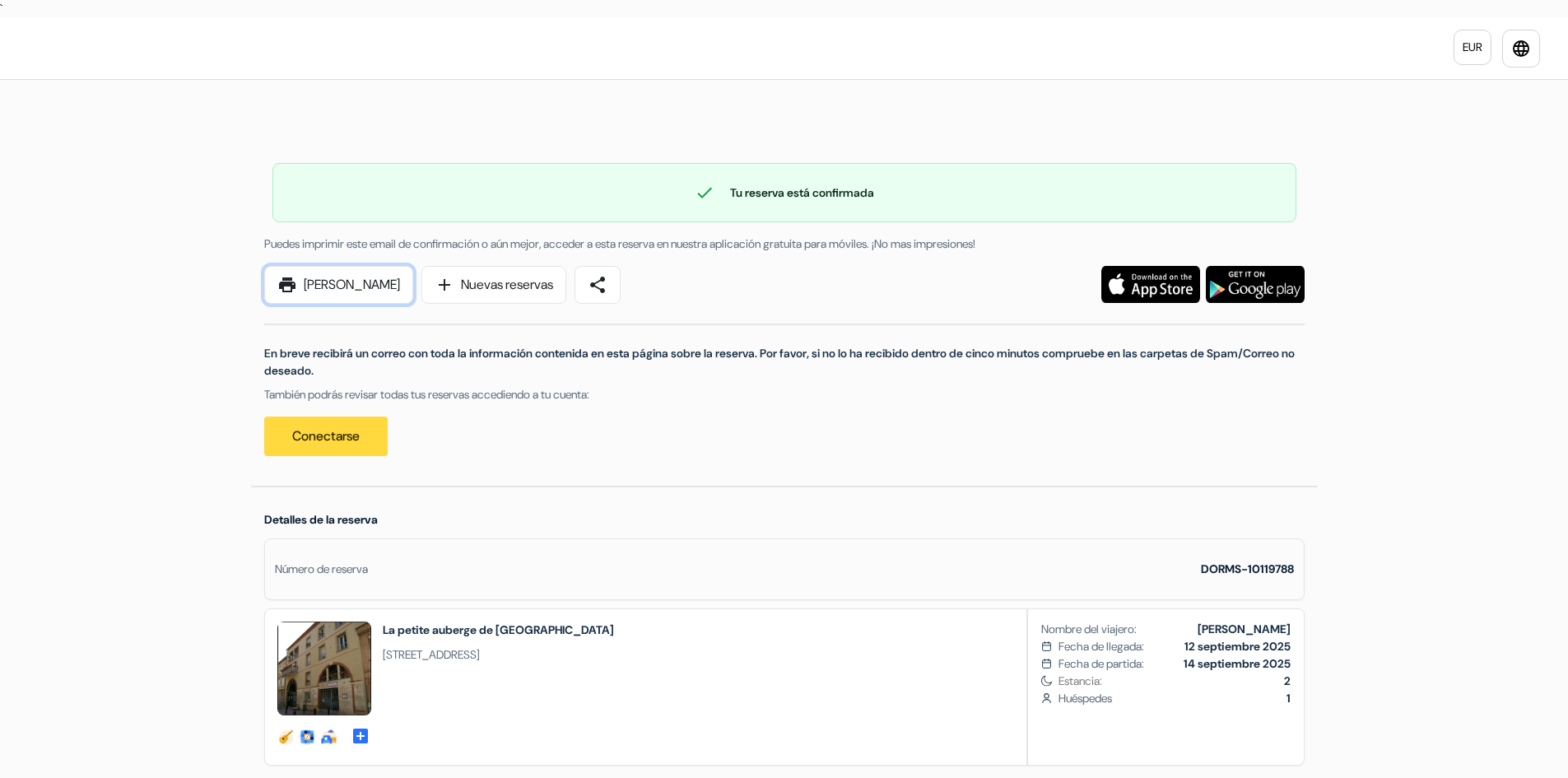
click at [346, 285] on link "print [PERSON_NAME]" at bounding box center [339, 285] width 149 height 38
